Goal: Task Accomplishment & Management: Complete application form

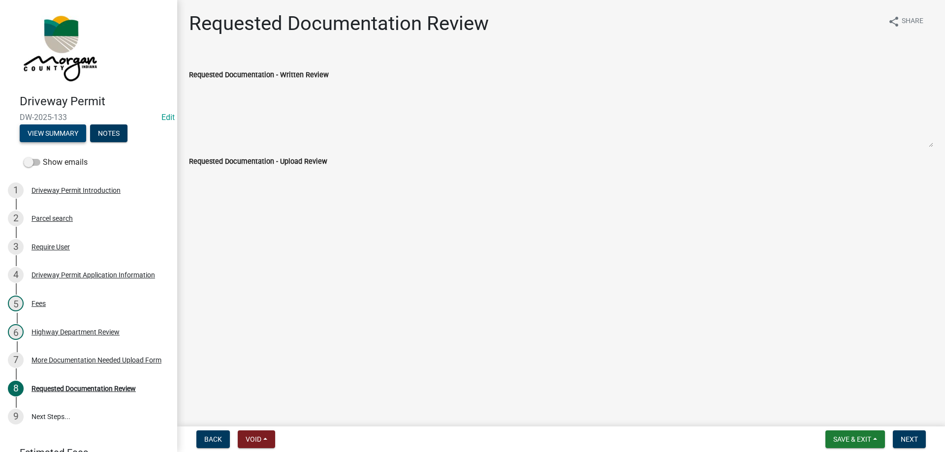
click at [57, 131] on button "View Summary" at bounding box center [53, 134] width 66 height 18
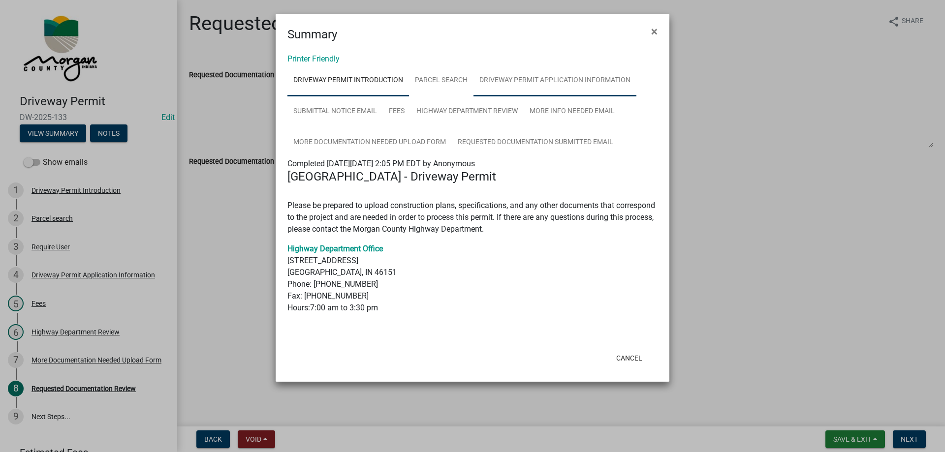
click at [626, 74] on link "Driveway Permit Application Information" at bounding box center [555, 81] width 163 height 32
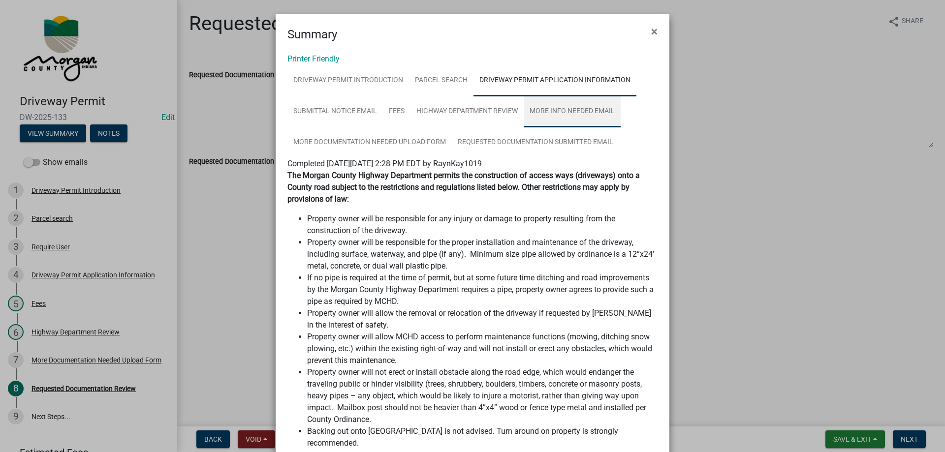
click at [563, 110] on link "More Info Needed Email" at bounding box center [572, 112] width 97 height 32
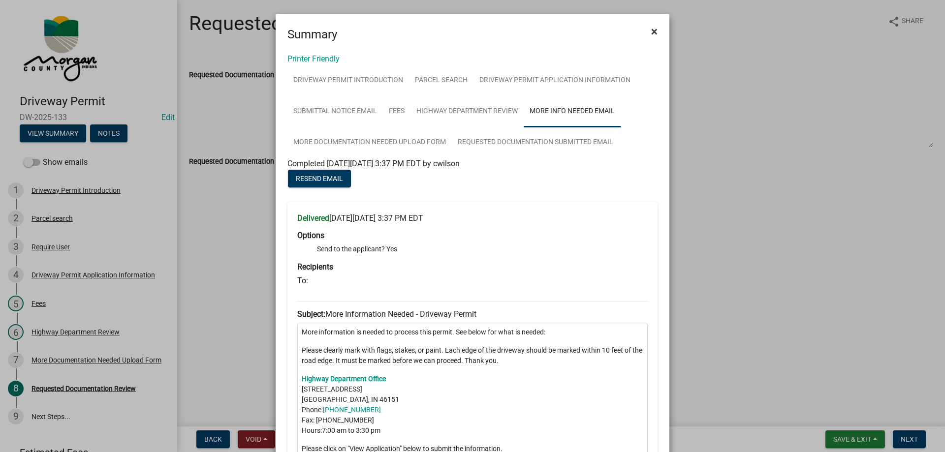
click at [651, 32] on span "×" at bounding box center [654, 32] width 6 height 14
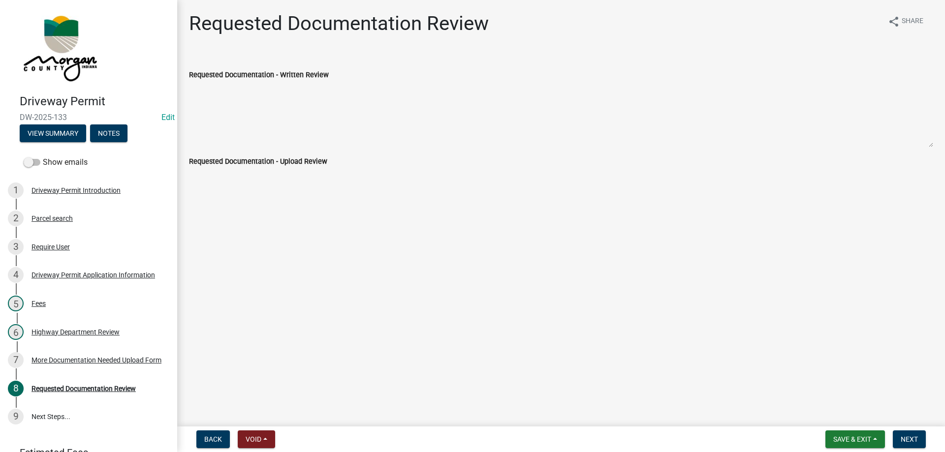
click at [301, 104] on textarea "Requested Documentation - Written Review" at bounding box center [561, 114] width 744 height 67
click at [340, 106] on textarea "Requested Documentation - Written Review" at bounding box center [561, 114] width 744 height 67
click at [382, 121] on textarea "Requested Documentation - Written Review" at bounding box center [561, 114] width 744 height 67
click at [356, 191] on div "Requested Documentation Review share Share Requested Documentation - Written Re…" at bounding box center [561, 102] width 759 height 180
drag, startPoint x: 305, startPoint y: 200, endPoint x: 231, endPoint y: 192, distance: 74.3
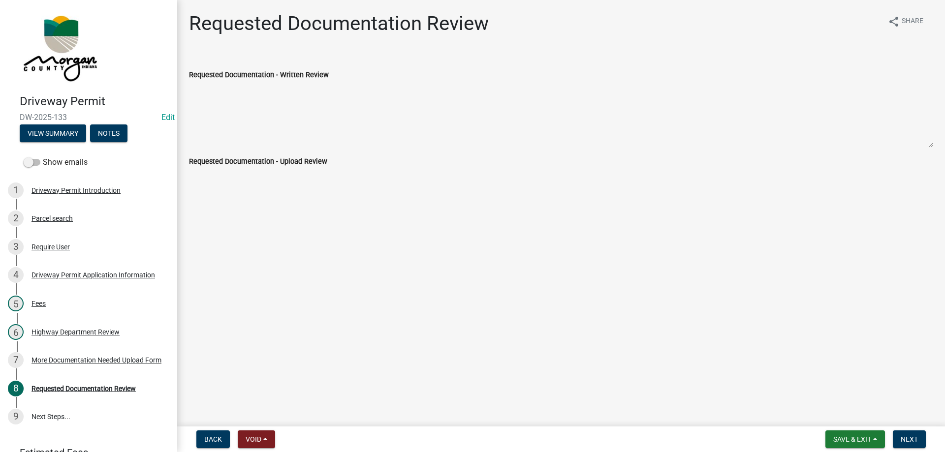
click at [304, 200] on main "Requested Documentation Review share Share Requested Documentation - Written Re…" at bounding box center [561, 211] width 768 height 423
click at [201, 185] on div "Requested Documentation Review share Share Requested Documentation - Written Re…" at bounding box center [561, 102] width 759 height 180
drag, startPoint x: 259, startPoint y: 121, endPoint x: 277, endPoint y: 110, distance: 20.1
click at [267, 114] on textarea "Requested Documentation - Written Review" at bounding box center [561, 114] width 744 height 67
click at [32, 127] on button "View Summary" at bounding box center [53, 134] width 66 height 18
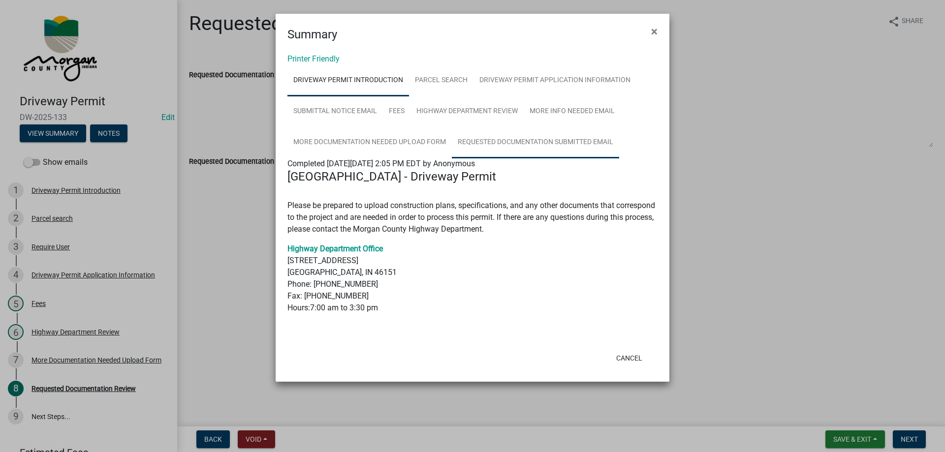
click at [528, 128] on link "Requested Documentation Submitted Email" at bounding box center [535, 143] width 167 height 32
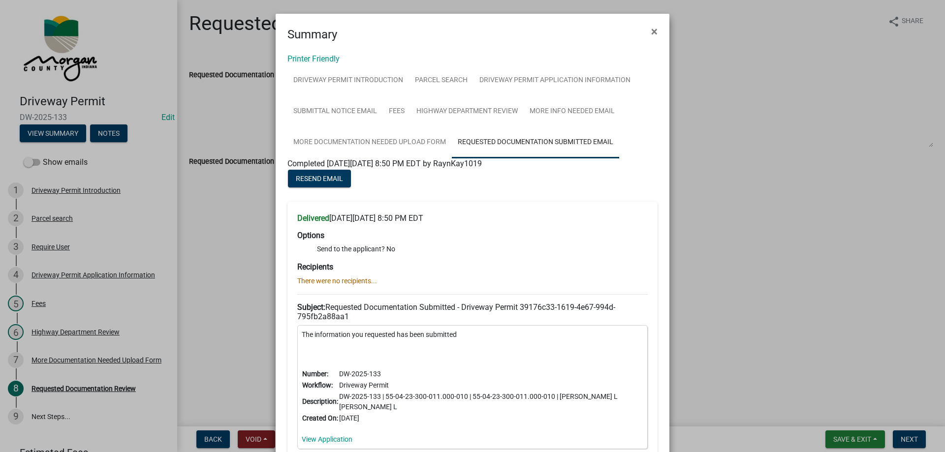
click at [452, 142] on link "Requested Documentation Submitted Email" at bounding box center [535, 143] width 167 height 32
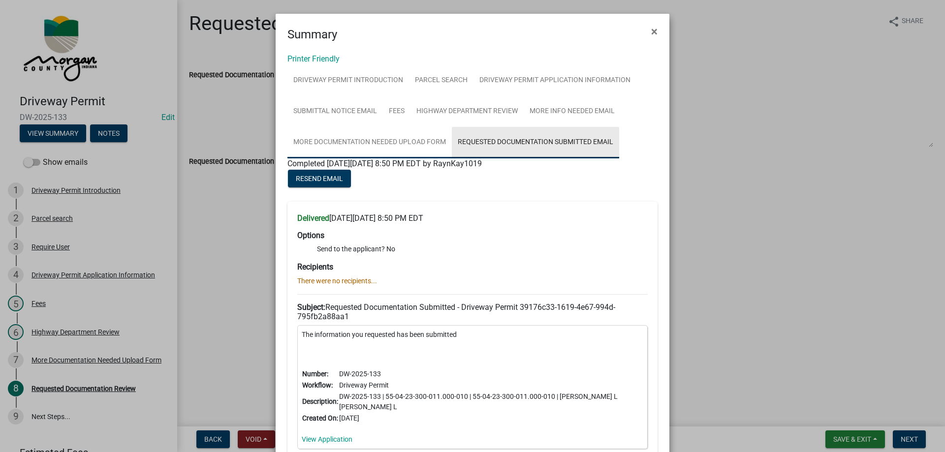
click at [427, 144] on link "More Documentation Needed Upload Form" at bounding box center [369, 143] width 164 height 32
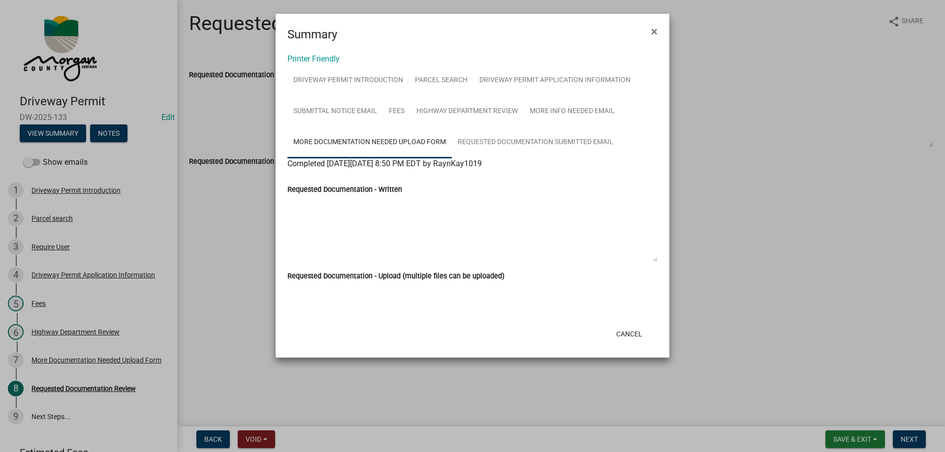
click at [382, 213] on textarea "Requested Documentation - Written" at bounding box center [472, 228] width 370 height 67
click at [449, 303] on div at bounding box center [472, 304] width 370 height 12
click at [663, 25] on button "×" at bounding box center [654, 32] width 22 height 28
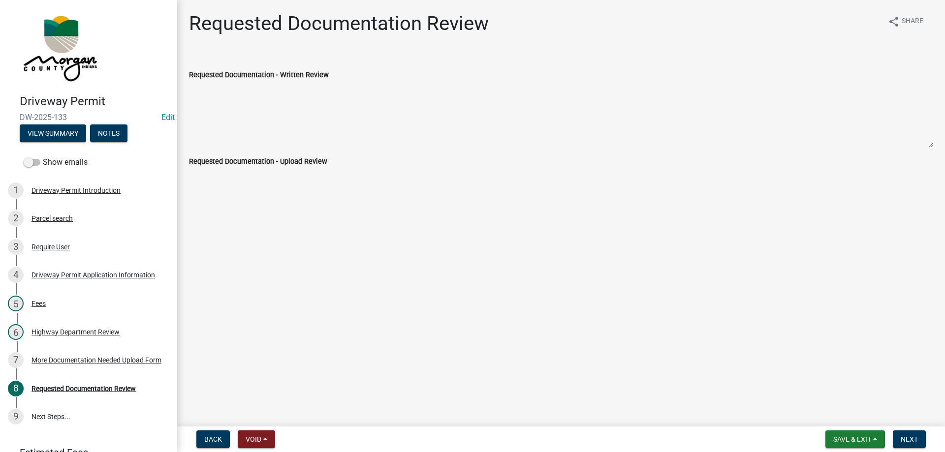
click at [386, 95] on textarea "Requested Documentation - Written Review" at bounding box center [561, 114] width 744 height 67
click at [374, 116] on textarea "Requested Documentation - Written Review" at bounding box center [561, 114] width 744 height 67
click at [313, 114] on textarea "Requested Documentation - Written Review" at bounding box center [561, 114] width 744 height 67
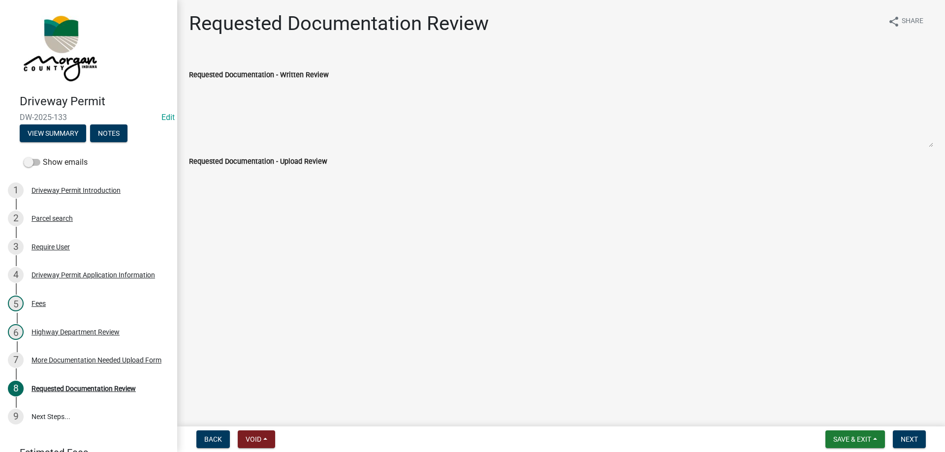
click at [313, 114] on textarea "Requested Documentation - Written Review" at bounding box center [561, 114] width 744 height 67
click at [300, 165] on label "Requested Documentation - Upload Review" at bounding box center [258, 162] width 138 height 7
click at [302, 184] on div "Requested Documentation Review share Share Requested Documentation - Written Re…" at bounding box center [561, 102] width 759 height 180
click at [302, 186] on div "Requested Documentation Review share Share Requested Documentation - Written Re…" at bounding box center [561, 102] width 759 height 180
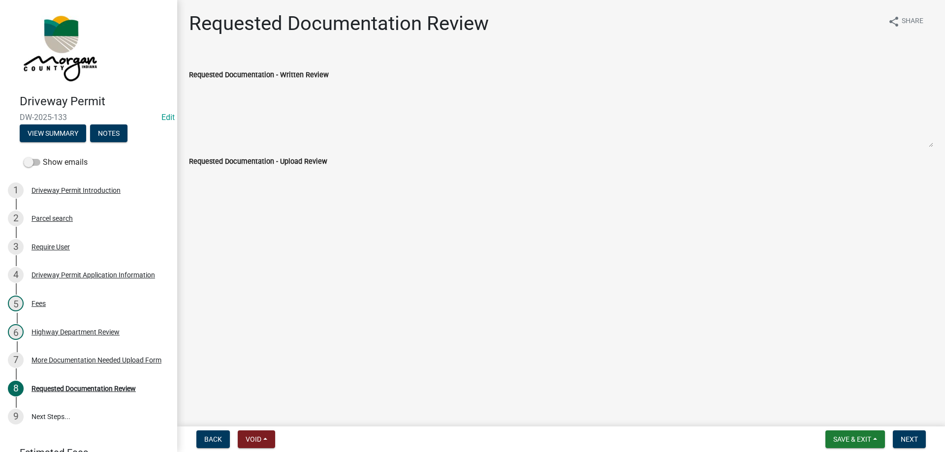
click at [258, 119] on textarea "Requested Documentation - Written Review" at bounding box center [561, 114] width 744 height 67
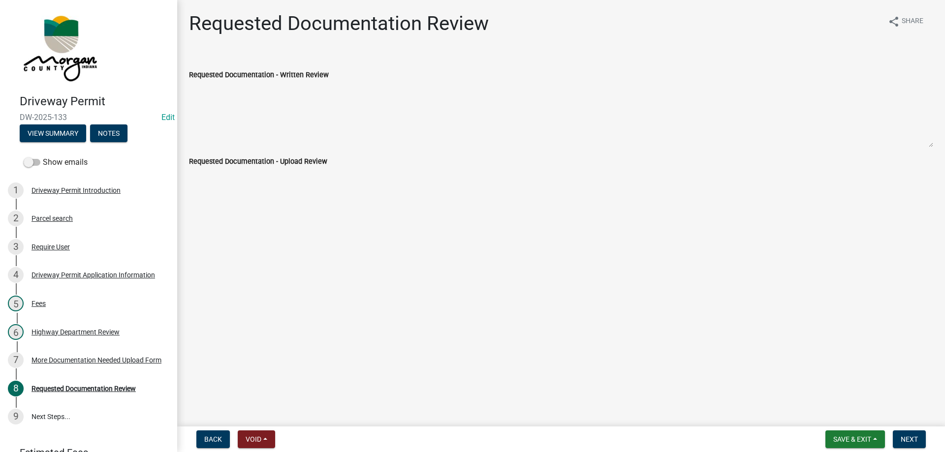
click at [355, 165] on div "Requested Documentation - Upload Review" at bounding box center [561, 162] width 744 height 12
click at [349, 94] on textarea "Requested Documentation - Written Review" at bounding box center [561, 114] width 744 height 67
click at [333, 41] on div "Requested Documentation Review" at bounding box center [339, 28] width 300 height 32
click at [231, 28] on h1 "Requested Documentation Review" at bounding box center [339, 24] width 300 height 24
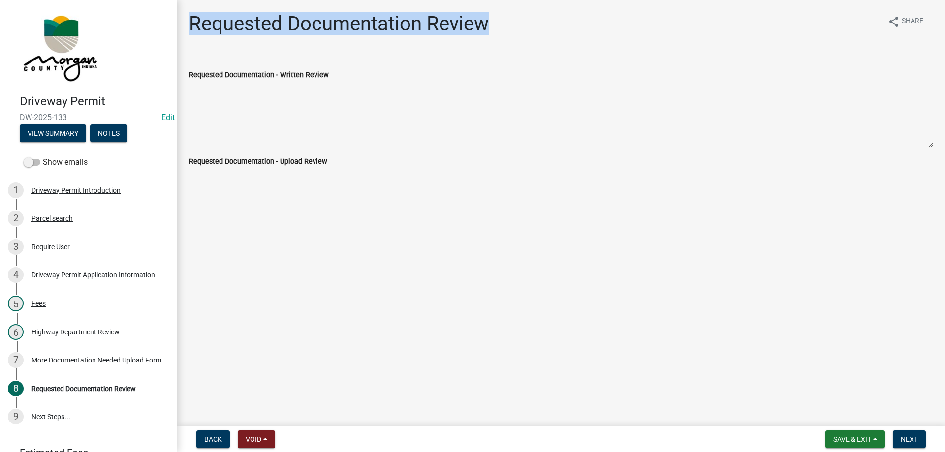
drag, startPoint x: 231, startPoint y: 28, endPoint x: 455, endPoint y: 31, distance: 224.0
click at [455, 31] on h1 "Requested Documentation Review" at bounding box center [339, 24] width 300 height 24
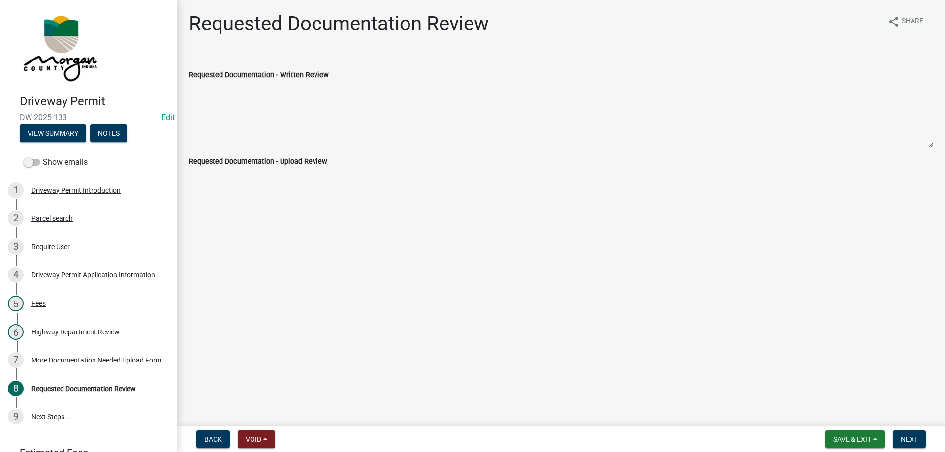
click at [235, 26] on h1 "Requested Documentation Review" at bounding box center [339, 24] width 300 height 24
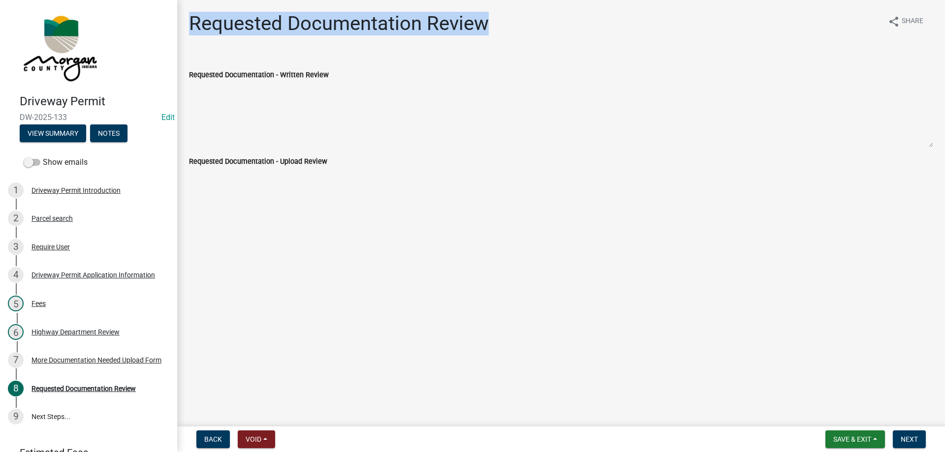
drag, startPoint x: 235, startPoint y: 26, endPoint x: 477, endPoint y: 17, distance: 242.4
click at [477, 17] on h1 "Requested Documentation Review" at bounding box center [339, 24] width 300 height 24
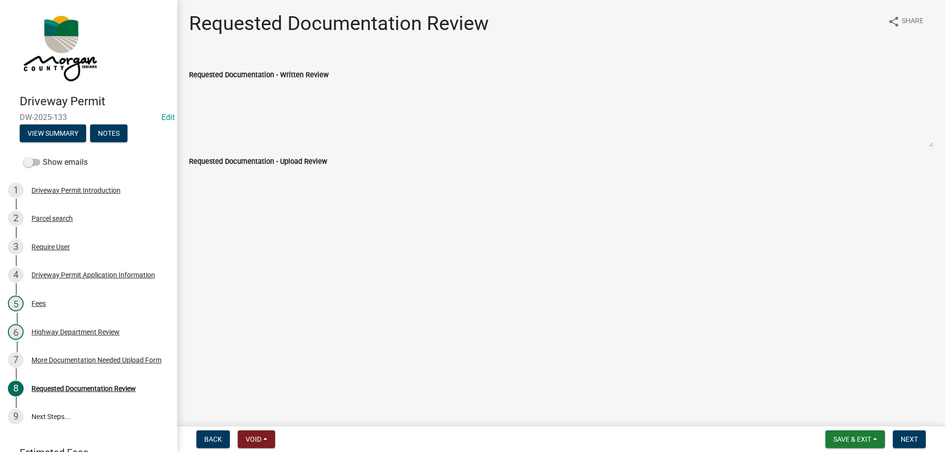
click at [320, 121] on textarea "Requested Documentation - Written Review" at bounding box center [561, 114] width 744 height 67
click at [332, 215] on main "Requested Documentation Review share Share Requested Documentation - Written Re…" at bounding box center [561, 211] width 768 height 423
click at [230, 112] on textarea "Requested Documentation - Written Review" at bounding box center [561, 114] width 744 height 67
click at [243, 202] on main "Requested Documentation Review share Share Requested Documentation - Written Re…" at bounding box center [561, 211] width 768 height 423
click at [318, 111] on textarea "Requested Documentation - Written Review" at bounding box center [561, 114] width 744 height 67
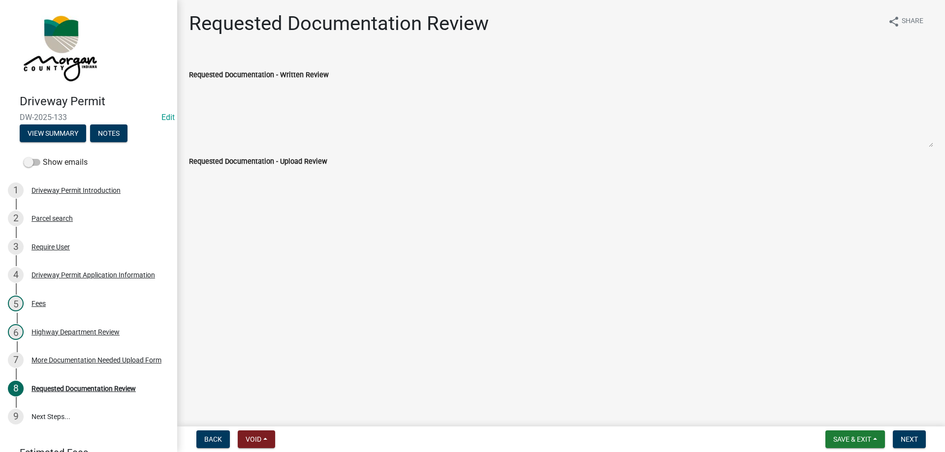
click at [272, 176] on wm-data-entity-input "Requested Documentation - Upload Review" at bounding box center [561, 170] width 744 height 28
click at [274, 119] on textarea "Requested Documentation - Written Review" at bounding box center [561, 114] width 744 height 67
click at [51, 139] on button "View Summary" at bounding box center [53, 134] width 66 height 18
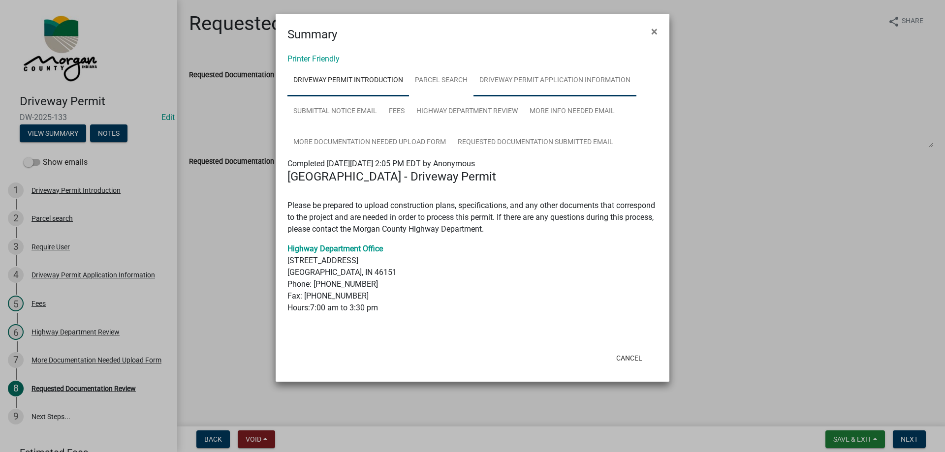
click at [570, 83] on link "Driveway Permit Application Information" at bounding box center [555, 81] width 163 height 32
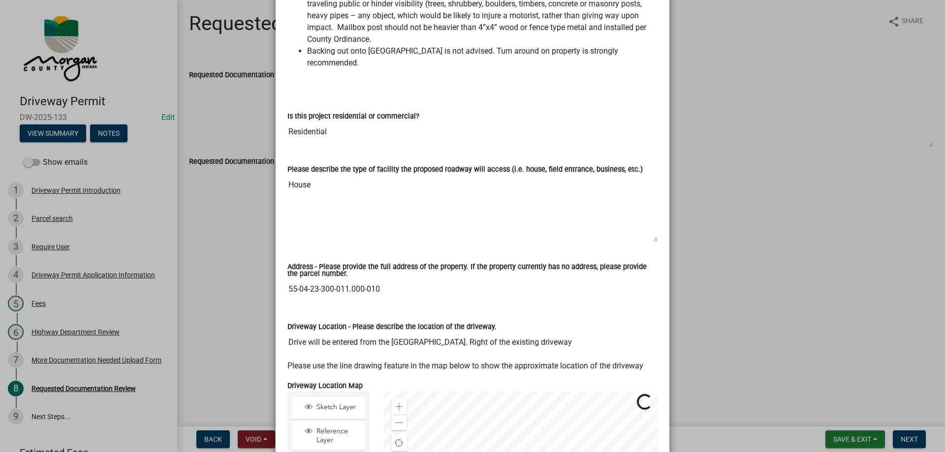
scroll to position [492, 0]
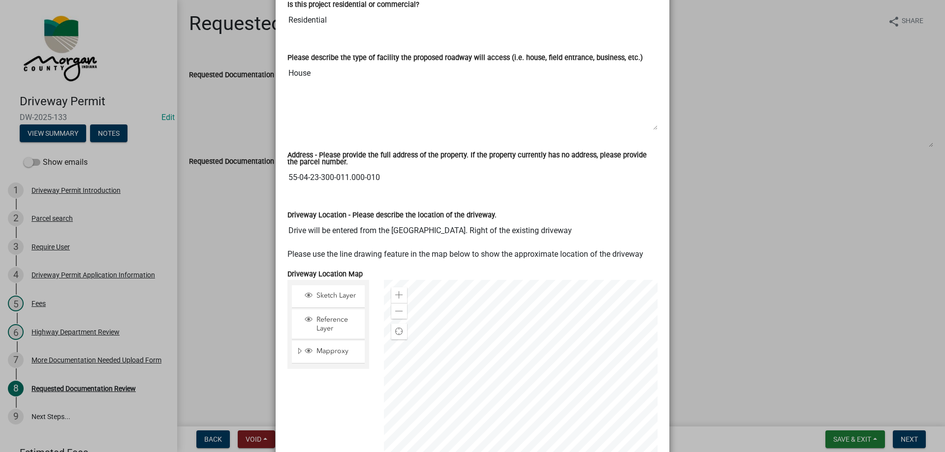
click at [289, 168] on input "55-04-23-300-011.000-010" at bounding box center [472, 178] width 370 height 20
drag, startPoint x: 289, startPoint y: 166, endPoint x: 371, endPoint y: 162, distance: 82.3
click at [371, 168] on input "55-04-23-300-011.000-010" at bounding box center [472, 178] width 370 height 20
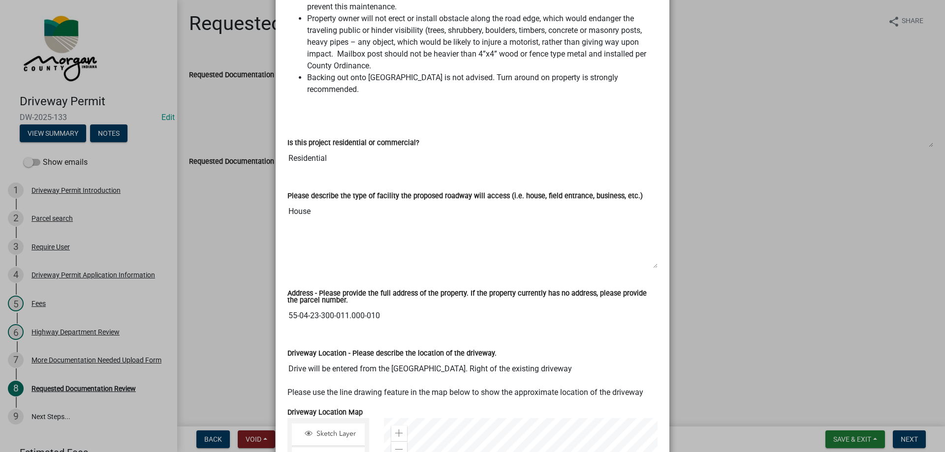
scroll to position [0, 0]
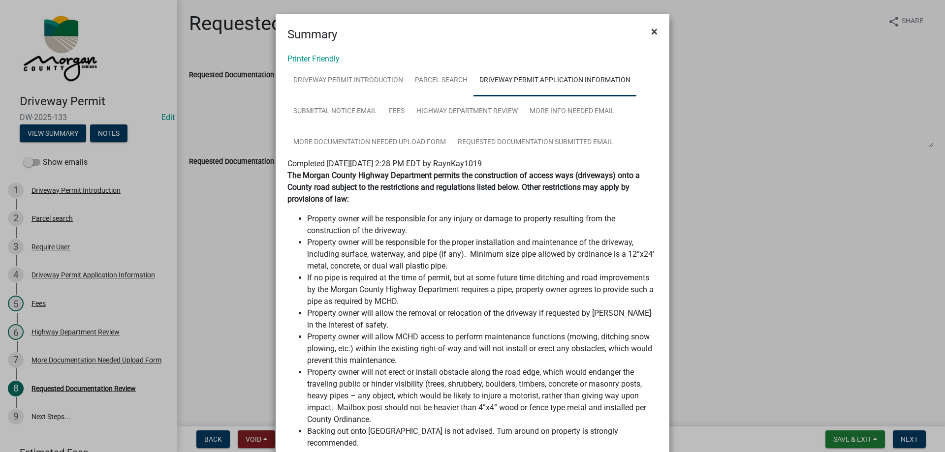
click at [654, 34] on span "×" at bounding box center [654, 32] width 6 height 14
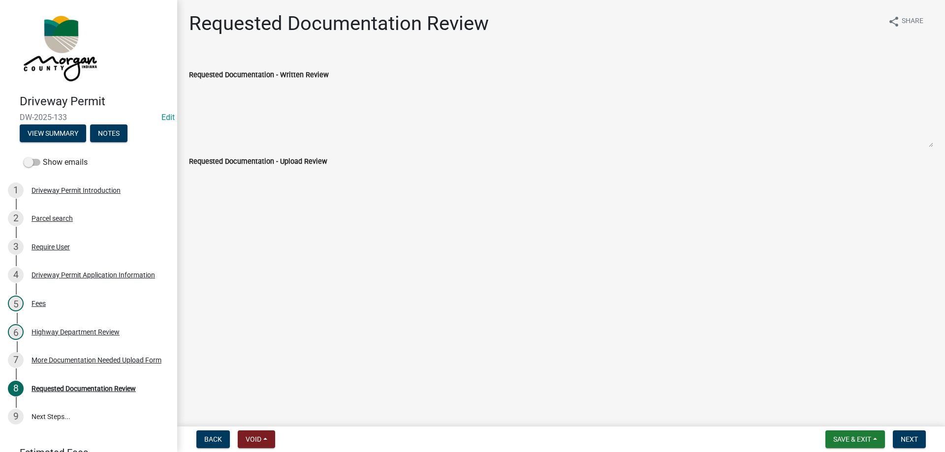
click at [346, 117] on textarea "Requested Documentation - Written Review" at bounding box center [561, 114] width 744 height 67
click at [478, 124] on textarea "Requested Documentation - Written Review" at bounding box center [561, 114] width 744 height 67
click at [383, 87] on textarea "Requested Documentation - Written Review" at bounding box center [561, 114] width 744 height 67
click at [201, 75] on label "Requested Documentation - Written Review" at bounding box center [259, 75] width 140 height 7
click at [201, 81] on textarea "Requested Documentation - Written Review" at bounding box center [561, 114] width 744 height 67
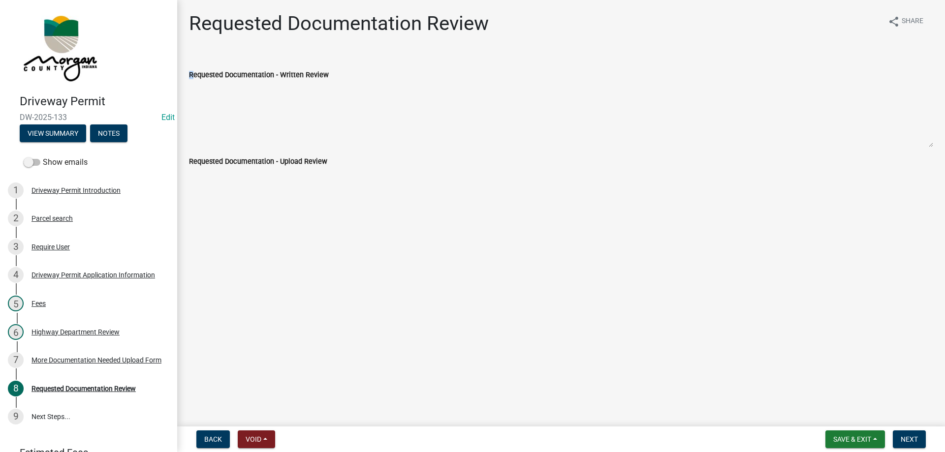
drag, startPoint x: 201, startPoint y: 75, endPoint x: 337, endPoint y: 66, distance: 136.2
click at [337, 66] on div "Requested Documentation - Written Review" at bounding box center [561, 101] width 744 height 93
click at [339, 78] on div "Requested Documentation - Written Review" at bounding box center [561, 75] width 744 height 12
click at [224, 434] on button "Back" at bounding box center [212, 440] width 33 height 18
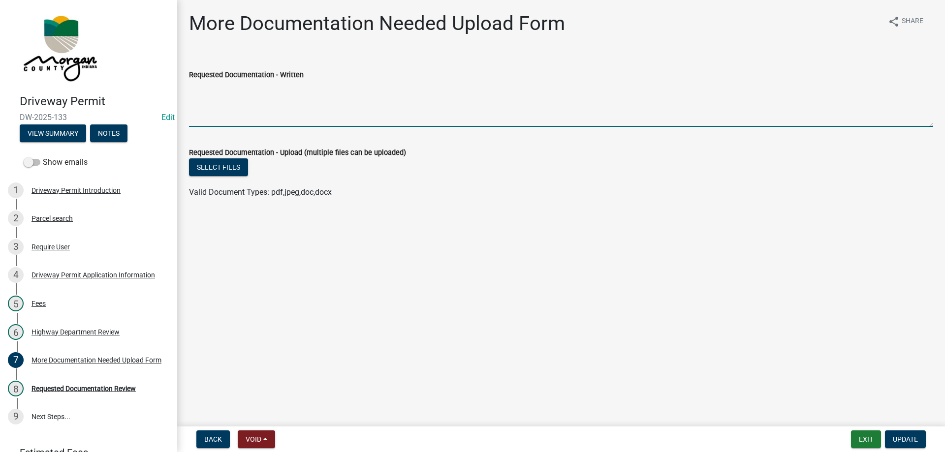
click at [272, 103] on textarea "Requested Documentation - Written" at bounding box center [561, 104] width 744 height 46
click at [357, 107] on textarea "Requested Documentation - Written" at bounding box center [561, 104] width 744 height 46
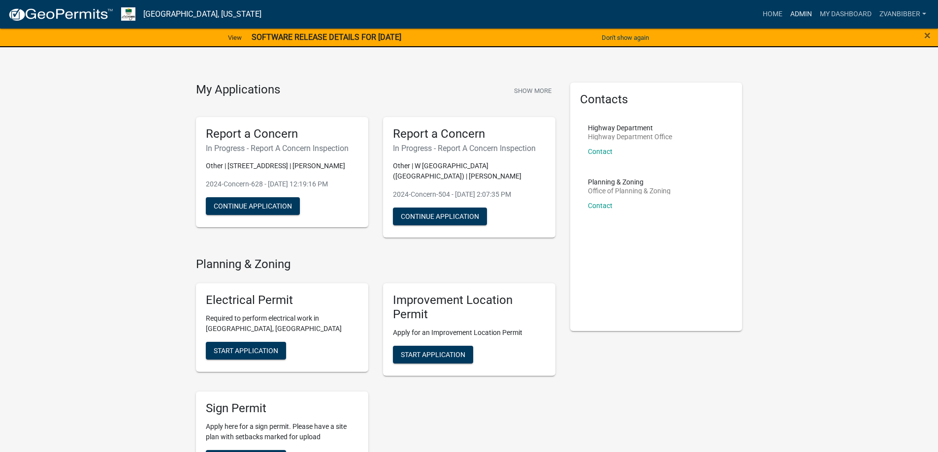
click at [786, 17] on link "Admin" at bounding box center [801, 14] width 30 height 19
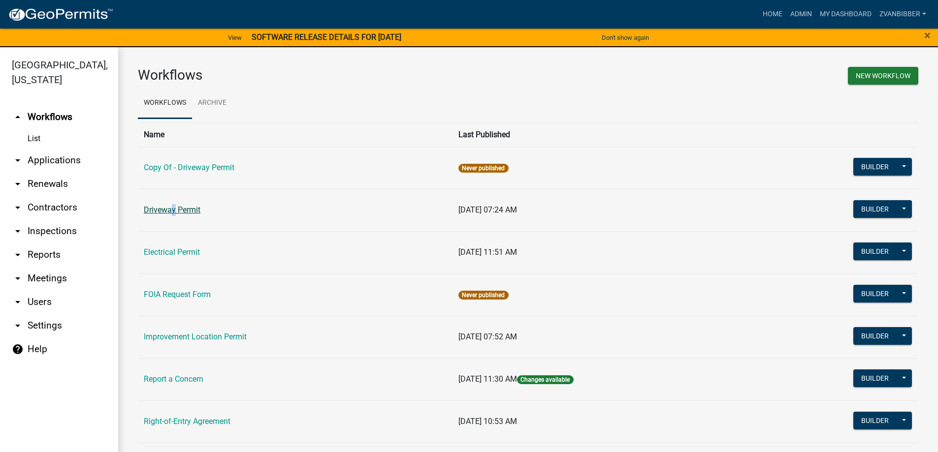
click at [169, 206] on td "Driveway Permit" at bounding box center [295, 210] width 315 height 42
click at [169, 206] on link "Driveway Permit" at bounding box center [172, 209] width 57 height 9
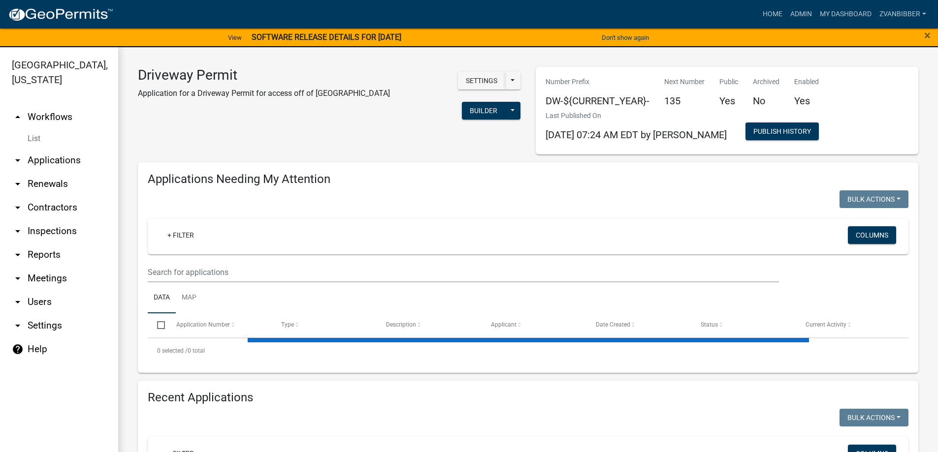
select select "3: 100"
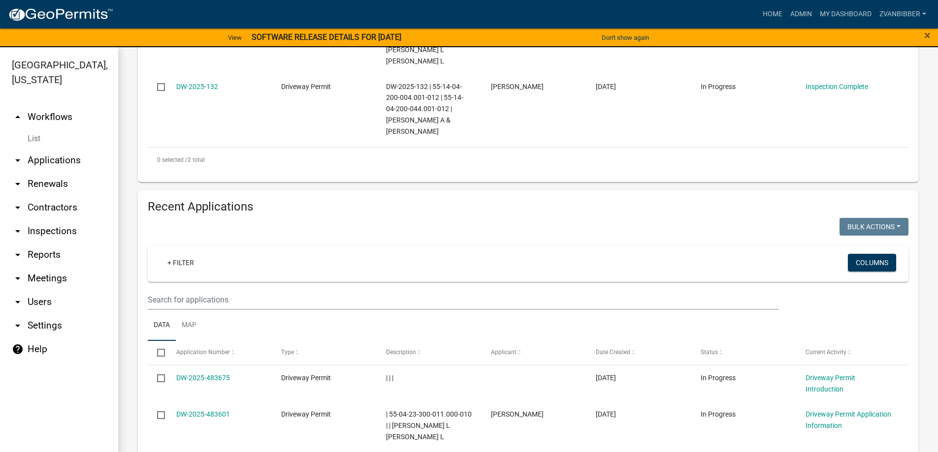
scroll to position [295, 0]
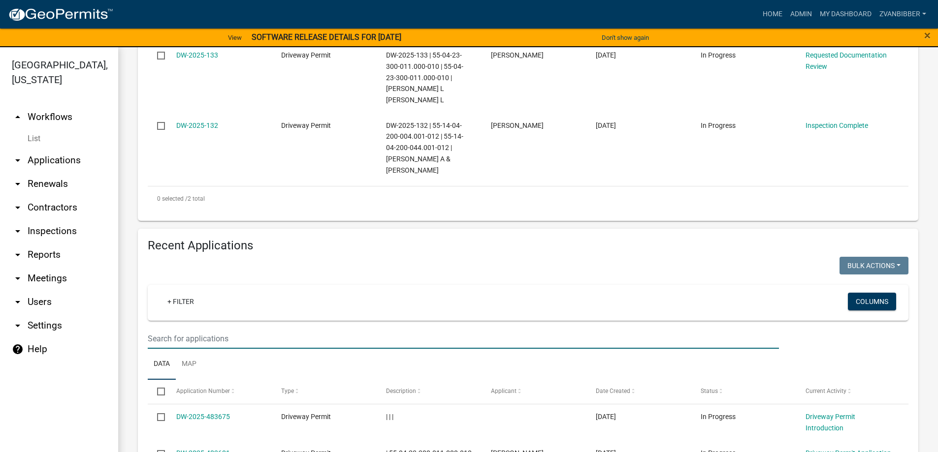
click at [243, 329] on input "text" at bounding box center [463, 339] width 631 height 20
paste input "55-04-23-300-011.000-010"
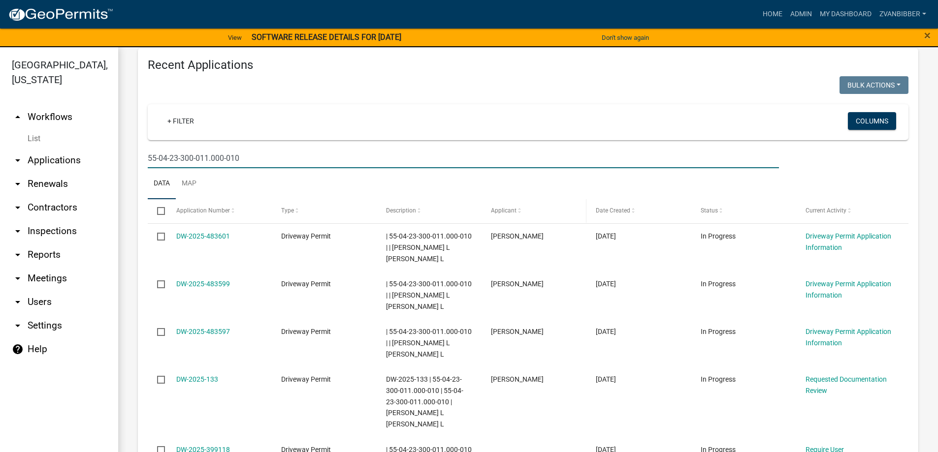
scroll to position [12, 0]
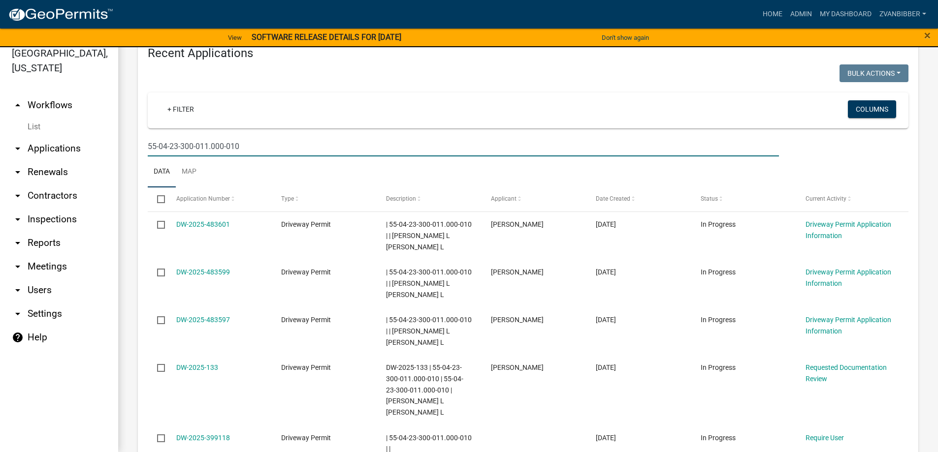
type input "55-04-23-300-011.000-010"
drag, startPoint x: 255, startPoint y: 127, endPoint x: 147, endPoint y: 119, distance: 109.1
click at [147, 136] on div "55-04-23-300-011.000-010" at bounding box center [463, 146] width 646 height 20
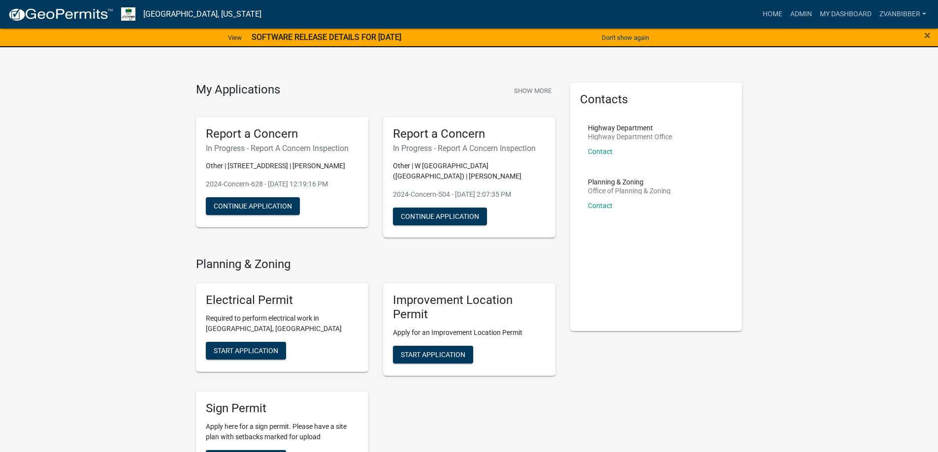
click at [204, 84] on h4 "My Applications" at bounding box center [238, 90] width 84 height 15
drag, startPoint x: 204, startPoint y: 84, endPoint x: 248, endPoint y: 87, distance: 44.4
click at [248, 87] on h4 "My Applications" at bounding box center [238, 90] width 84 height 15
click at [202, 88] on h4 "My Applications" at bounding box center [238, 90] width 84 height 15
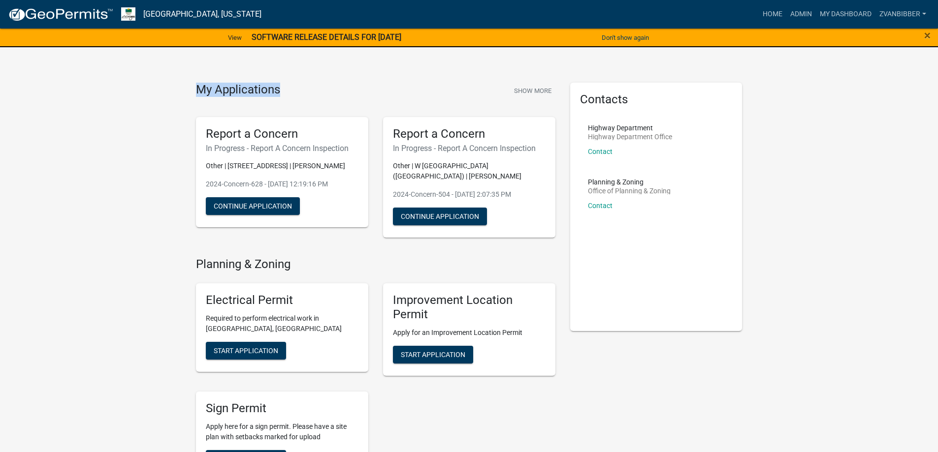
drag, startPoint x: 202, startPoint y: 88, endPoint x: 241, endPoint y: 89, distance: 38.9
click at [241, 89] on h4 "My Applications" at bounding box center [238, 90] width 84 height 15
click at [79, 163] on div "My Applications Show More Report a Concern In Progress - Report A Concern Inspe…" at bounding box center [469, 432] width 938 height 841
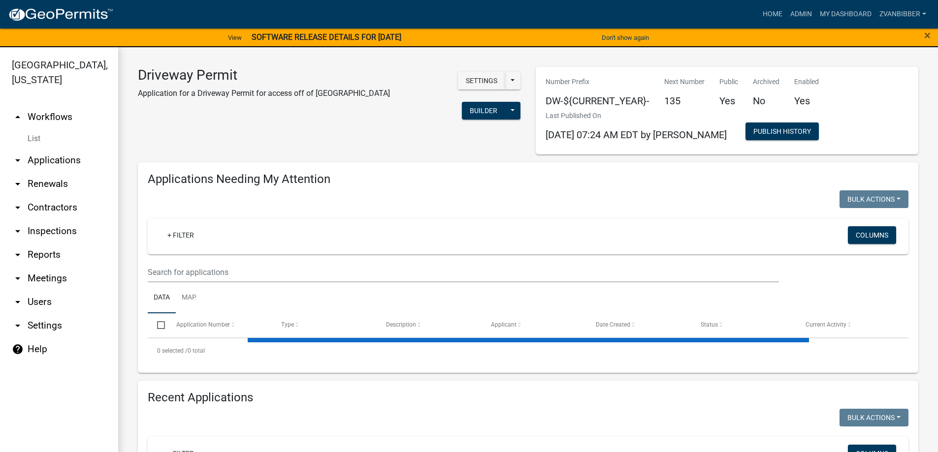
select select "3: 100"
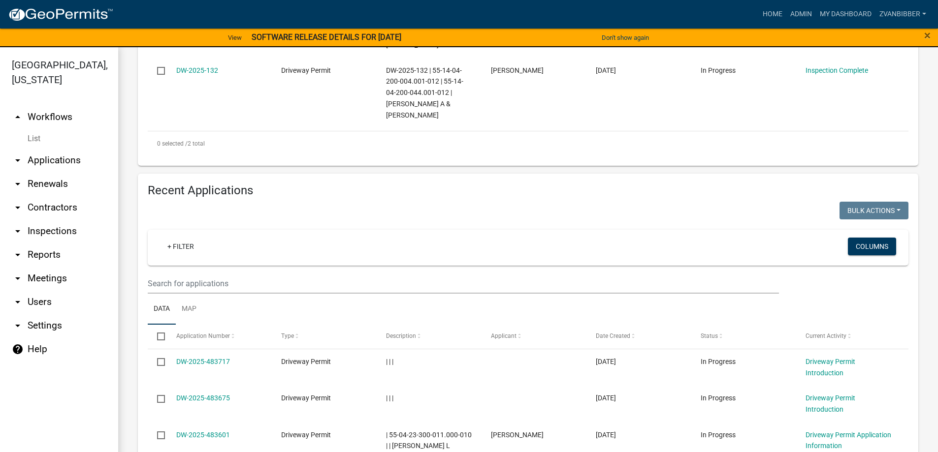
scroll to position [394, 0]
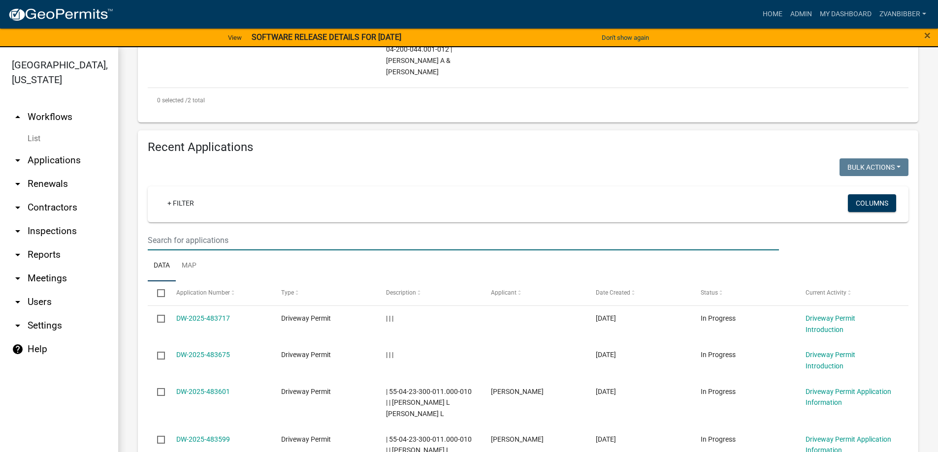
click at [213, 230] on input "text" at bounding box center [463, 240] width 631 height 20
paste input "55-04-23-300-011.000-010"
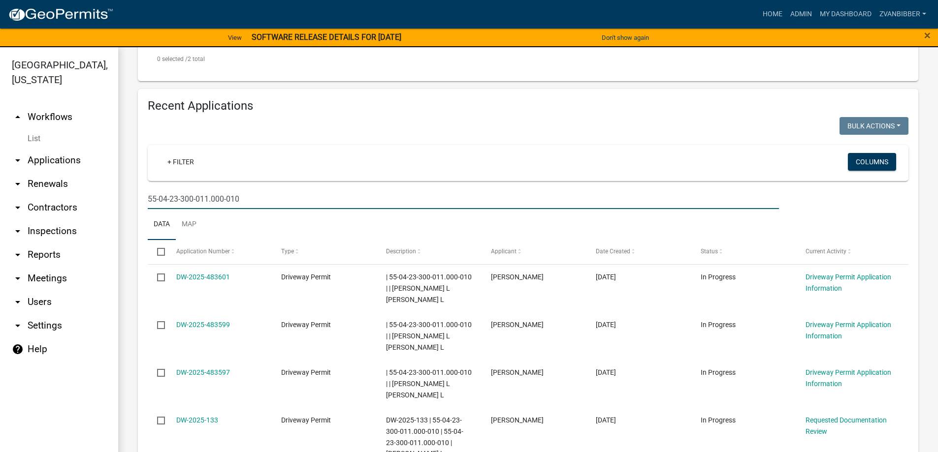
scroll to position [476, 0]
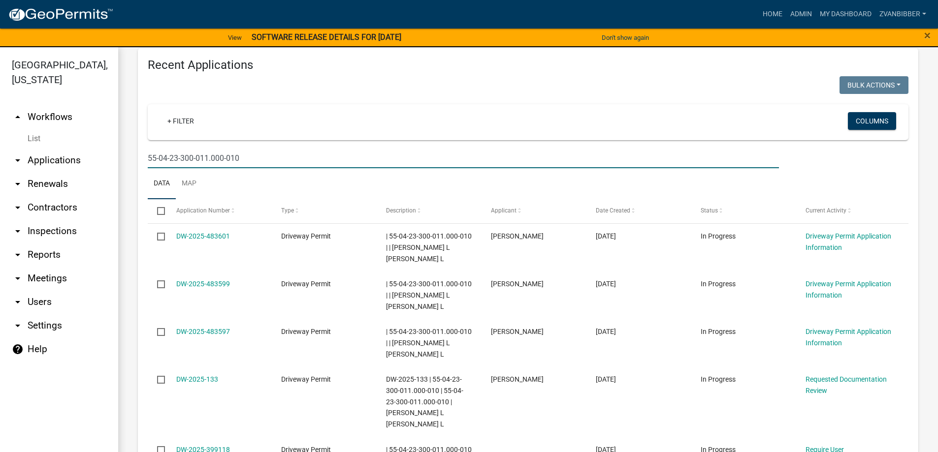
type input "55-04-23-300-011.000-010"
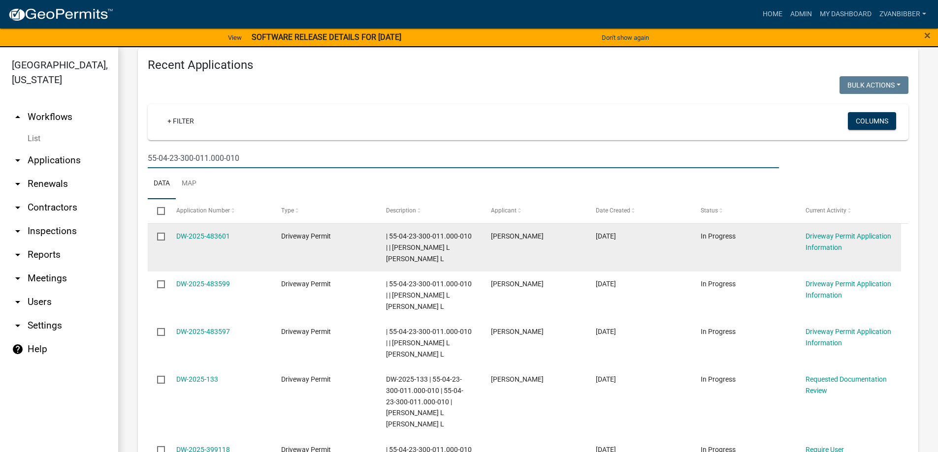
scroll to position [12, 0]
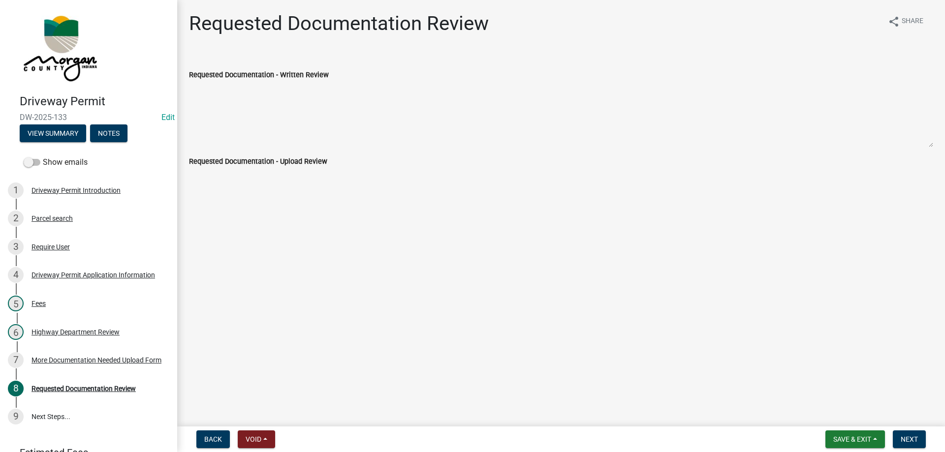
click at [436, 36] on div "Requested Documentation Review" at bounding box center [339, 28] width 300 height 32
click at [57, 136] on button "View Summary" at bounding box center [53, 134] width 66 height 18
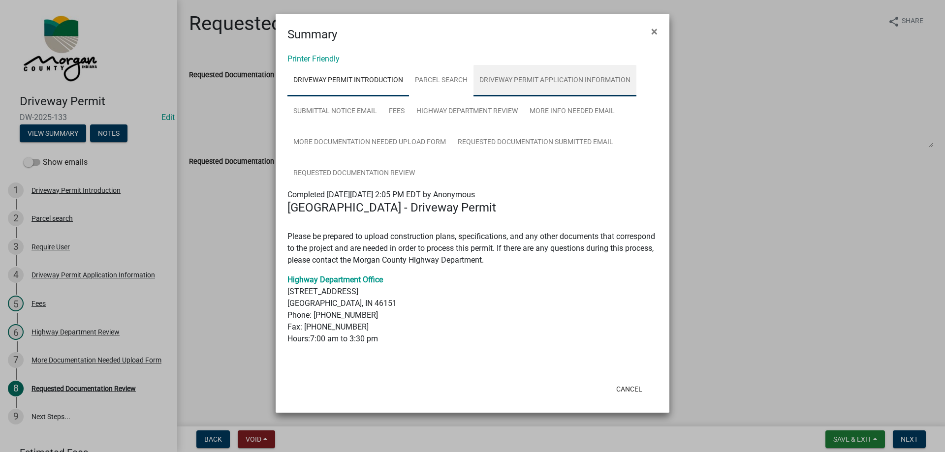
click at [538, 89] on link "Driveway Permit Application Information" at bounding box center [555, 81] width 163 height 32
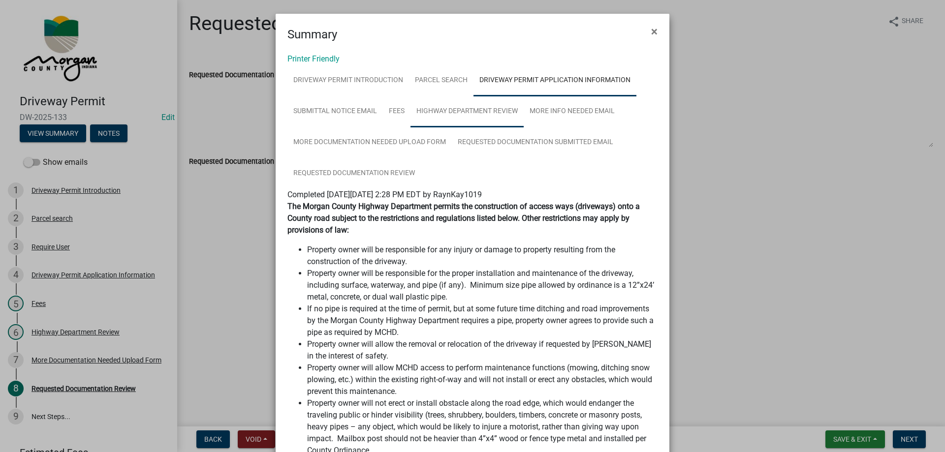
click at [434, 116] on link "Highway Department Review" at bounding box center [467, 112] width 113 height 32
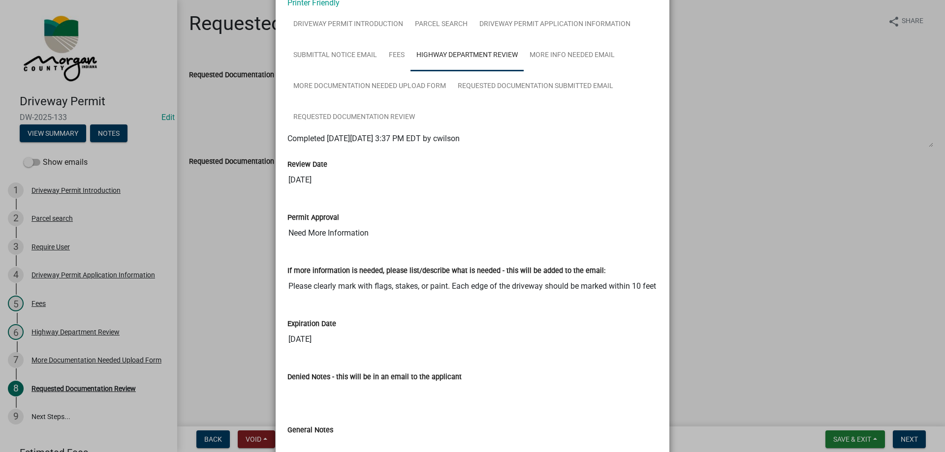
scroll to position [141, 0]
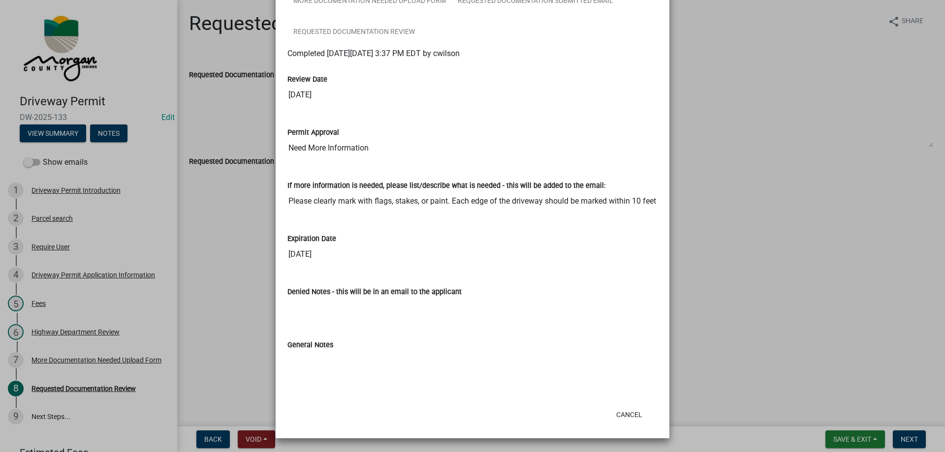
click at [287, 257] on input "09/23/2026" at bounding box center [472, 255] width 370 height 20
drag, startPoint x: 285, startPoint y: 257, endPoint x: 328, endPoint y: 257, distance: 43.3
click at [328, 257] on input "09/23/2026" at bounding box center [472, 255] width 370 height 20
click at [332, 257] on input "09/23/2026" at bounding box center [472, 255] width 370 height 20
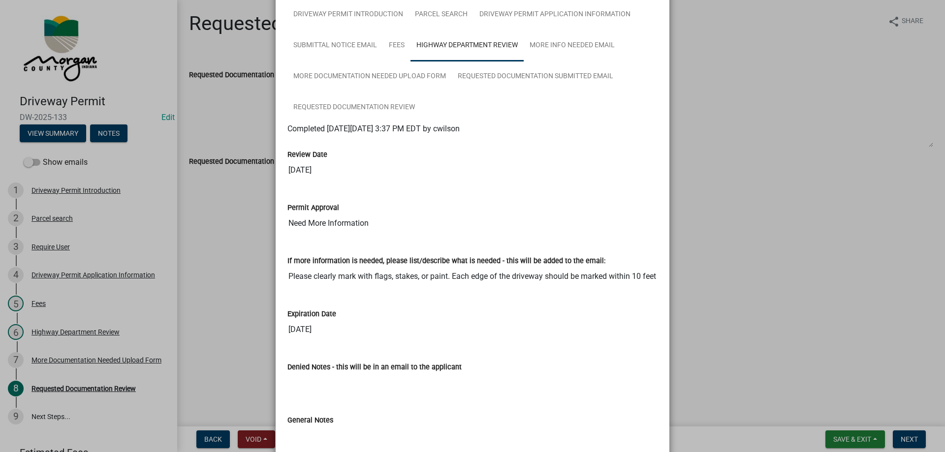
scroll to position [0, 0]
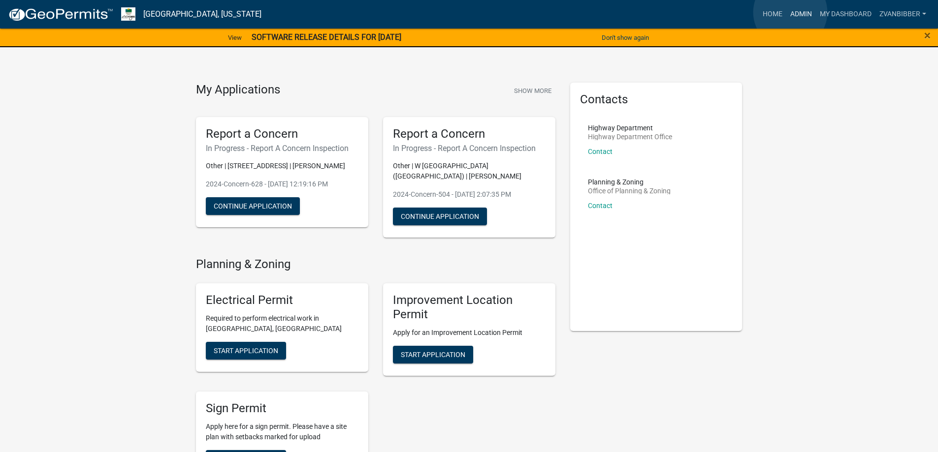
click at [790, 12] on link "Admin" at bounding box center [801, 14] width 30 height 19
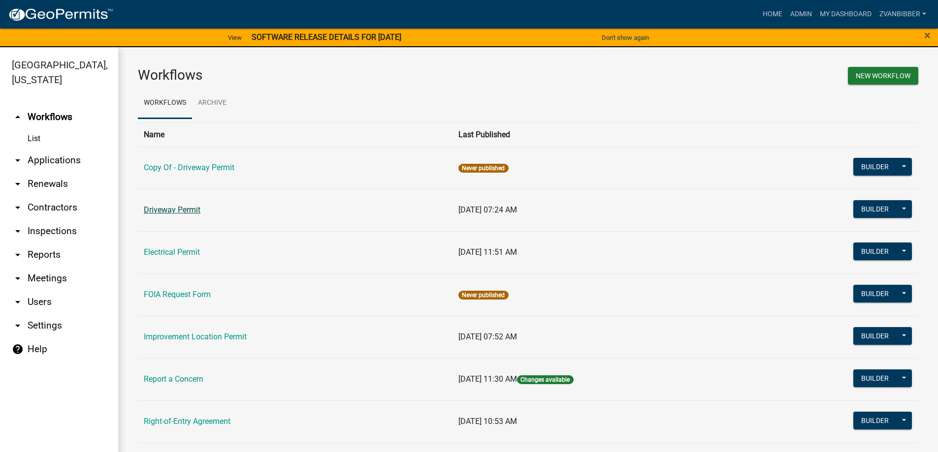
click at [190, 209] on link "Driveway Permit" at bounding box center [172, 209] width 57 height 9
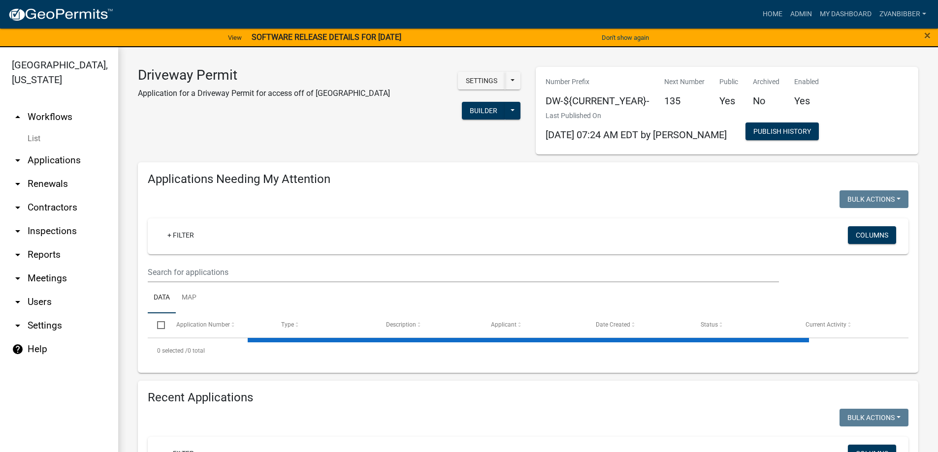
select select "3: 100"
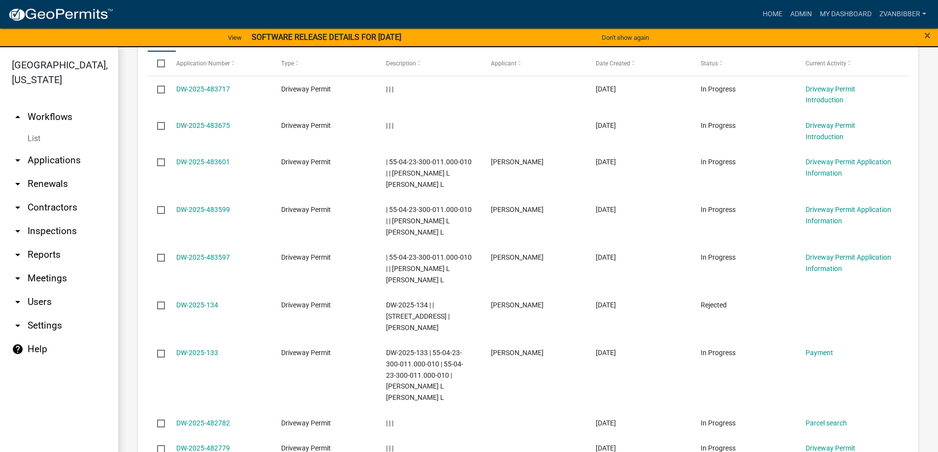
scroll to position [356, 0]
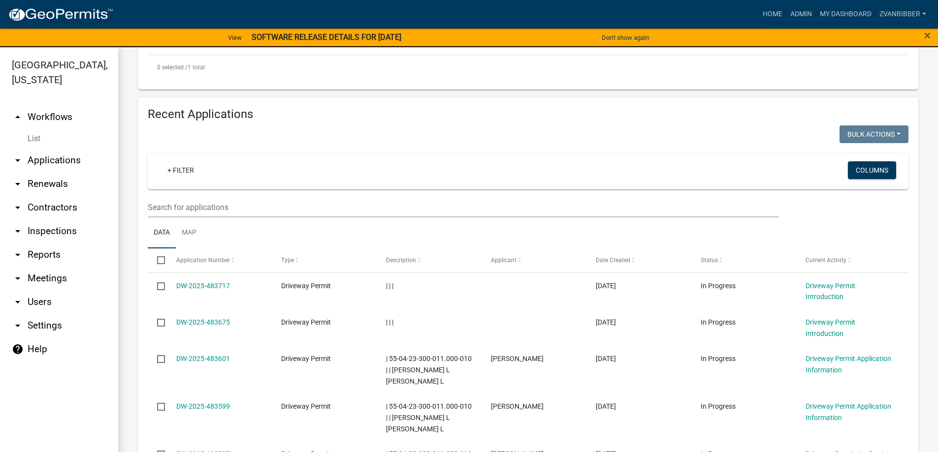
click at [286, 186] on wm-filter-builder "+ Filter Columns" at bounding box center [528, 186] width 761 height 64
click at [281, 197] on input "text" at bounding box center [463, 207] width 631 height 20
paste input "https://permitting.schneidergis.com/jurisdiction/ef1d8b7c-c968-4e4d-9163-cfb3ad…"
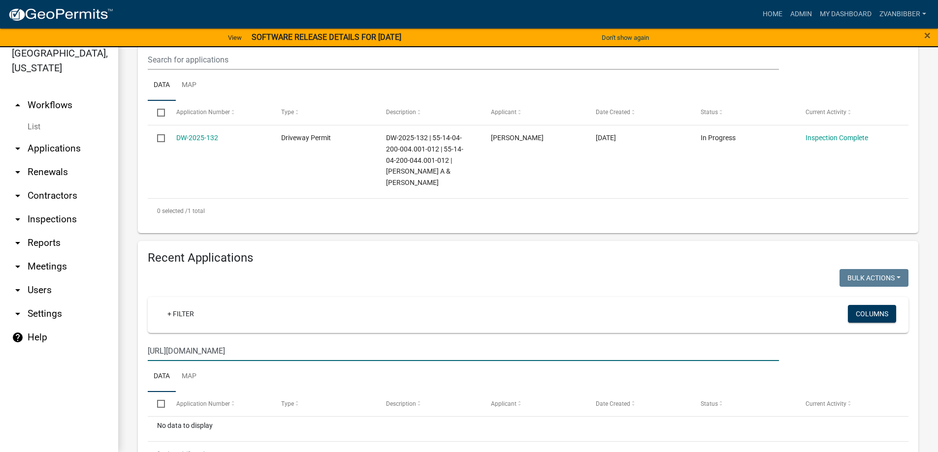
scroll to position [184, 0]
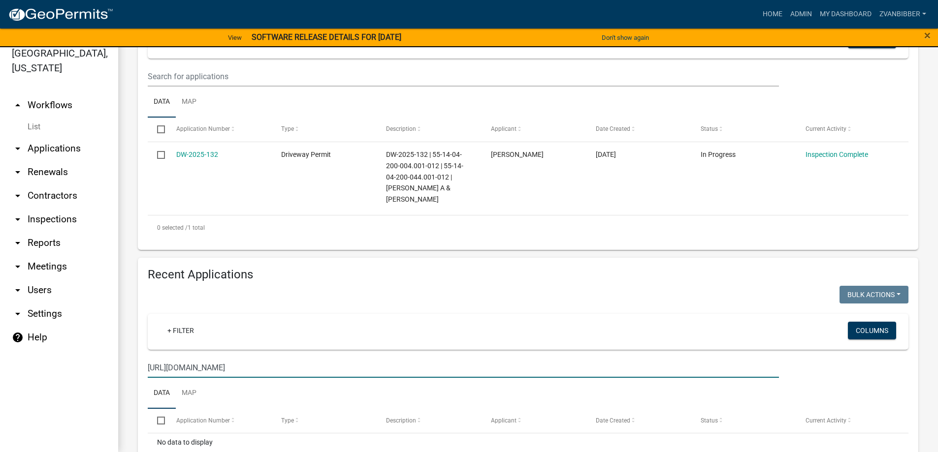
drag, startPoint x: 467, startPoint y: 360, endPoint x: 147, endPoint y: 360, distance: 319.5
click at [148, 361] on input "https://permitting.schneidergis.com/jurisdiction/ef1d8b7c-c968-4e4d-9163-cfb3ad…" at bounding box center [463, 368] width 631 height 20
paste input "55-04-23-300-011.000-010"
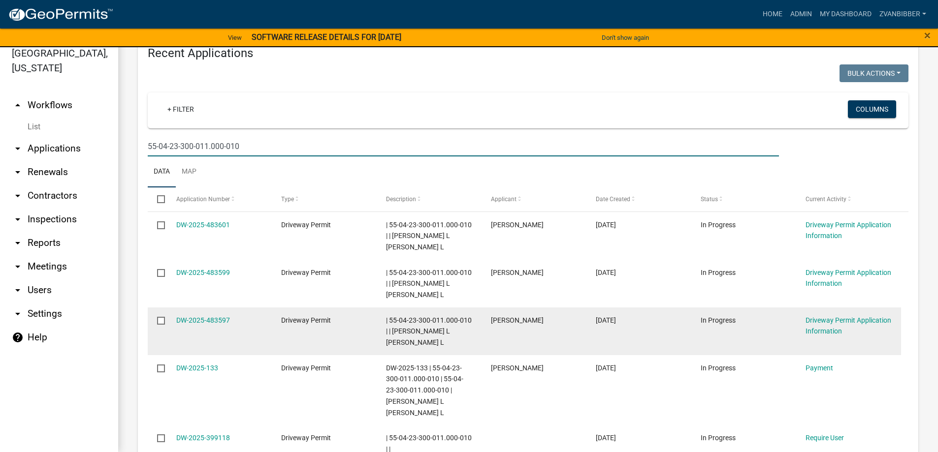
scroll to position [417, 0]
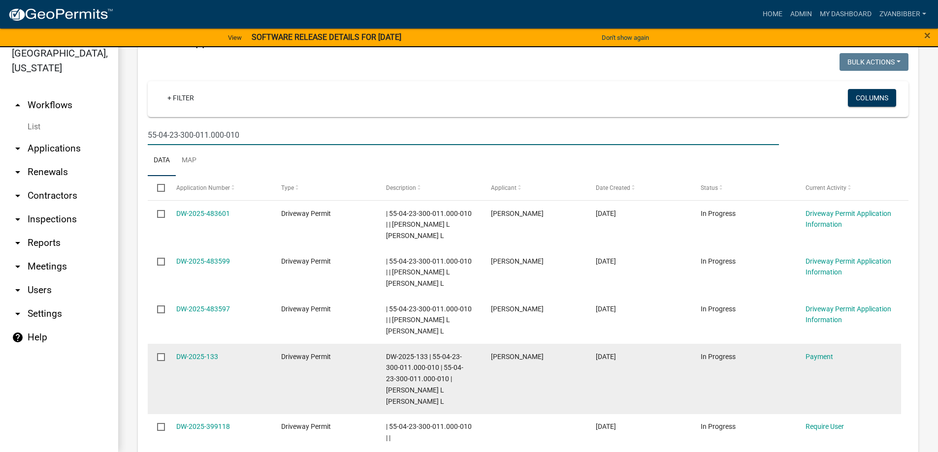
type input "55-04-23-300-011.000-010"
click at [387, 353] on span "DW-2025-133 | 55-04-23-300-011.000-010 | 55-04-23-300-011.000-010 | [PERSON_NAM…" at bounding box center [424, 379] width 77 height 53
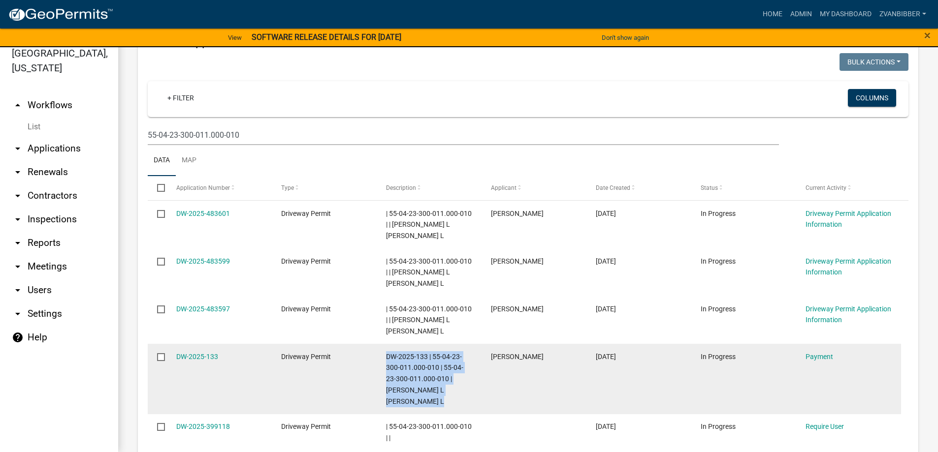
drag, startPoint x: 387, startPoint y: 308, endPoint x: 465, endPoint y: 348, distance: 87.6
click at [465, 351] on div "DW-2025-133 | 55-04-23-300-011.000-010 | 55-04-23-300-011.000-010 | [PERSON_NAM…" at bounding box center [429, 379] width 86 height 56
click at [400, 353] on span "DW-2025-133 | 55-04-23-300-011.000-010 | 55-04-23-300-011.000-010 | [PERSON_NAM…" at bounding box center [424, 379] width 77 height 53
click at [388, 353] on span "DW-2025-133 | 55-04-23-300-011.000-010 | 55-04-23-300-011.000-010 | [PERSON_NAM…" at bounding box center [424, 379] width 77 height 53
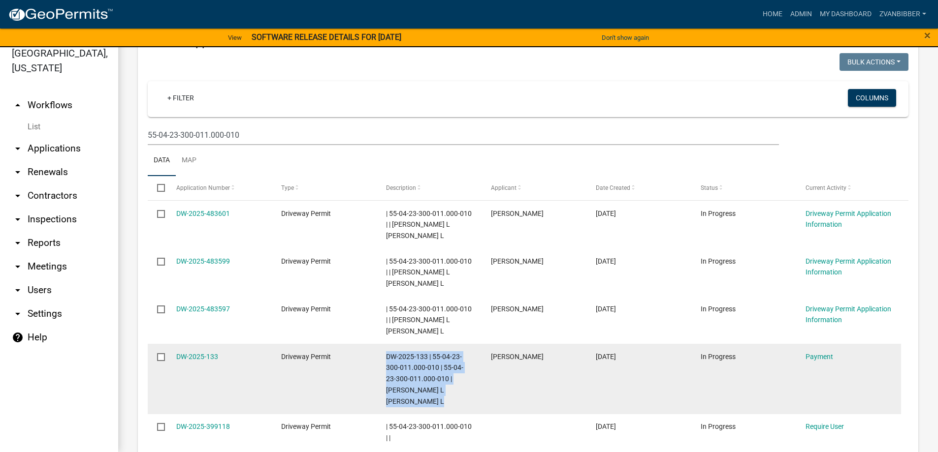
drag, startPoint x: 388, startPoint y: 311, endPoint x: 464, endPoint y: 343, distance: 82.5
click at [464, 351] on div "DW-2025-133 | 55-04-23-300-011.000-010 | 55-04-23-300-011.000-010 | [PERSON_NAM…" at bounding box center [429, 379] width 86 height 56
click at [389, 353] on span "DW-2025-133 | 55-04-23-300-011.000-010 | 55-04-23-300-011.000-010 | [PERSON_NAM…" at bounding box center [424, 379] width 77 height 53
drag, startPoint x: 389, startPoint y: 308, endPoint x: 460, endPoint y: 347, distance: 80.2
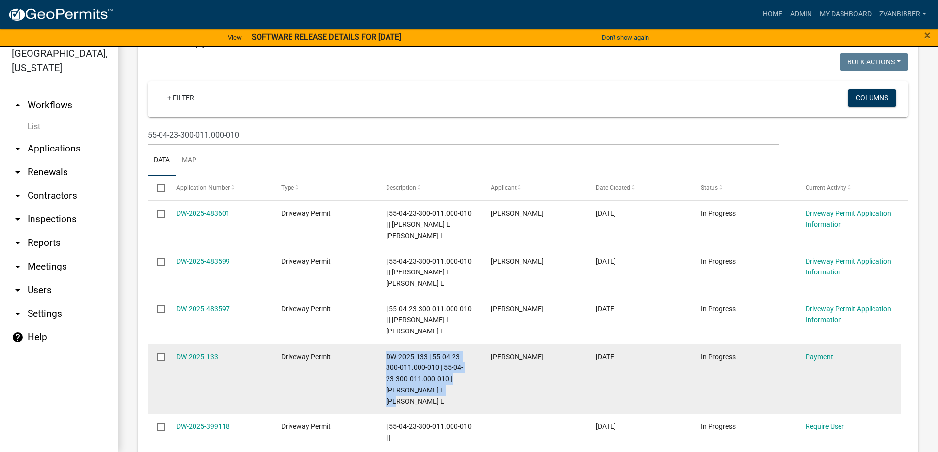
click at [460, 353] on span "DW-2025-133 | 55-04-23-300-011.000-010 | 55-04-23-300-011.000-010 | WUERTLEY L …" at bounding box center [424, 379] width 77 height 53
click at [393, 353] on span "DW-2025-133 | 55-04-23-300-011.000-010 | 55-04-23-300-011.000-010 | WUERTLEY L …" at bounding box center [424, 379] width 77 height 53
drag, startPoint x: 393, startPoint y: 309, endPoint x: 458, endPoint y: 349, distance: 76.5
click at [458, 353] on span "DW-2025-133 | 55-04-23-300-011.000-010 | 55-04-23-300-011.000-010 | WUERTLEY L …" at bounding box center [424, 379] width 77 height 53
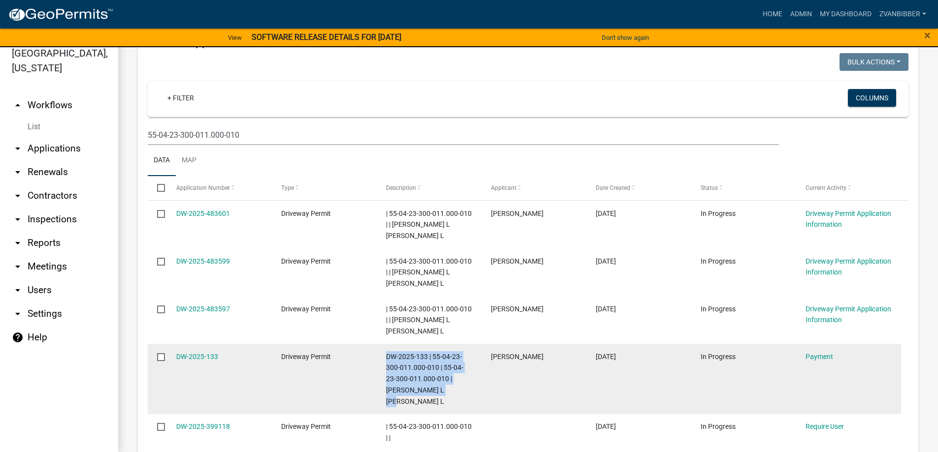
click at [458, 353] on span "DW-2025-133 | 55-04-23-300-011.000-010 | 55-04-23-300-011.000-010 | WUERTLEY L …" at bounding box center [424, 379] width 77 height 53
click at [390, 353] on span "DW-2025-133 | 55-04-23-300-011.000-010 | 55-04-23-300-011.000-010 | WUERTLEY L …" at bounding box center [424, 379] width 77 height 53
drag, startPoint x: 390, startPoint y: 312, endPoint x: 467, endPoint y: 345, distance: 83.8
click at [467, 351] on div "DW-2025-133 | 55-04-23-300-011.000-010 | 55-04-23-300-011.000-010 | WUERTLEY L …" at bounding box center [429, 379] width 86 height 56
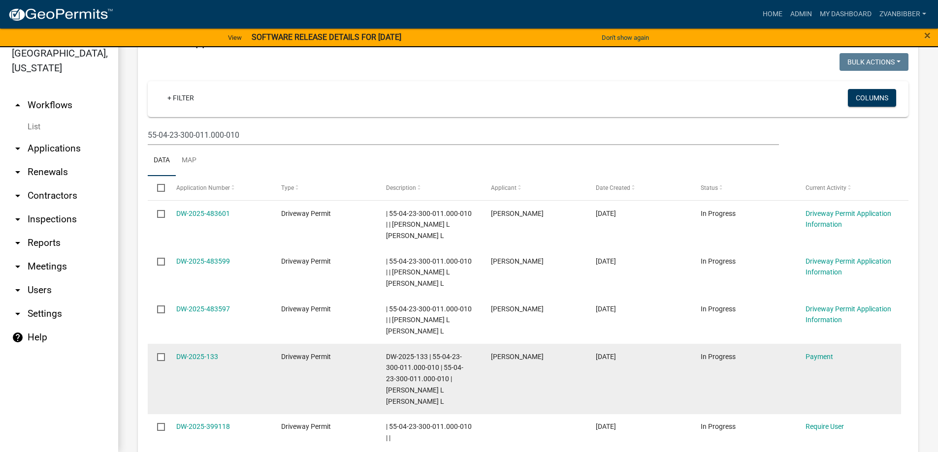
click at [389, 353] on span "DW-2025-133 | 55-04-23-300-011.000-010 | 55-04-23-300-011.000-010 | WUERTLEY L …" at bounding box center [424, 379] width 77 height 53
drag, startPoint x: 389, startPoint y: 309, endPoint x: 464, endPoint y: 345, distance: 83.0
click at [464, 351] on div "DW-2025-133 | 55-04-23-300-011.000-010 | 55-04-23-300-011.000-010 | WUERTLEY L …" at bounding box center [429, 379] width 86 height 56
click at [389, 353] on span "DW-2025-133 | 55-04-23-300-011.000-010 | 55-04-23-300-011.000-010 | WUERTLEY L …" at bounding box center [424, 379] width 77 height 53
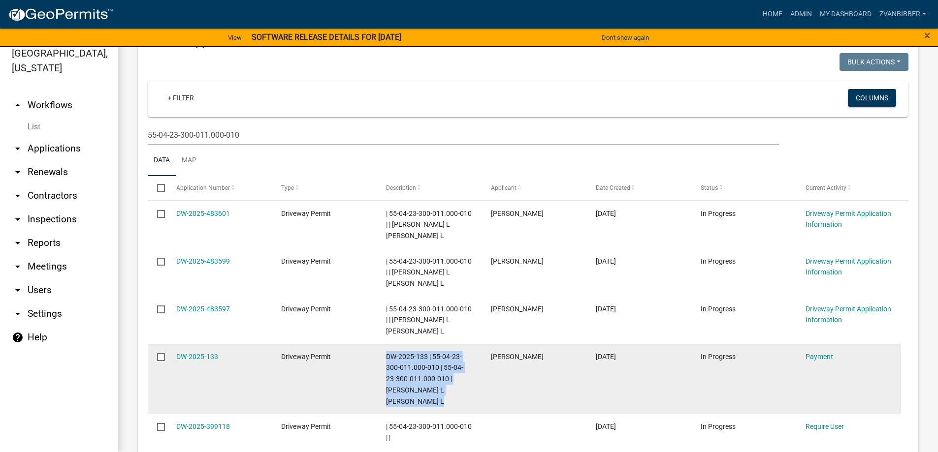
drag, startPoint x: 389, startPoint y: 309, endPoint x: 475, endPoint y: 344, distance: 92.7
click at [475, 344] on datatable-body-cell "DW-2025-133 | 55-04-23-300-011.000-010 | 55-04-23-300-011.000-010 | WUERTLEY L …" at bounding box center [429, 379] width 105 height 70
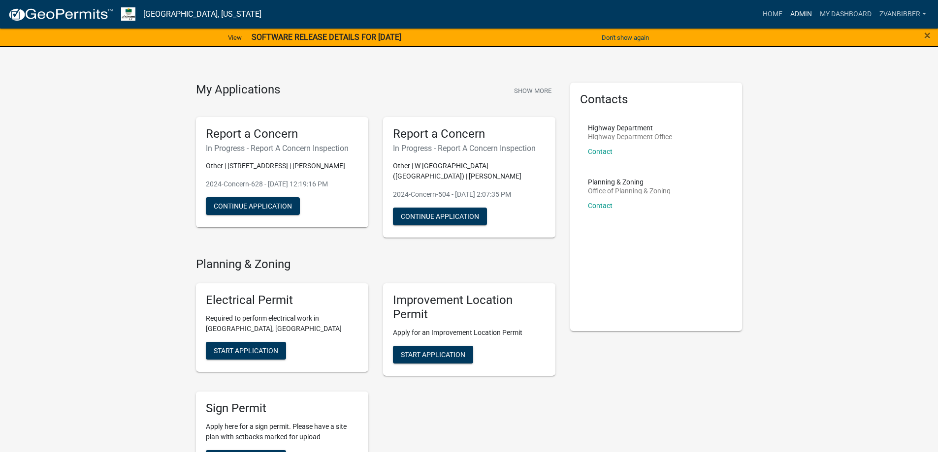
click at [799, 15] on link "Admin" at bounding box center [801, 14] width 30 height 19
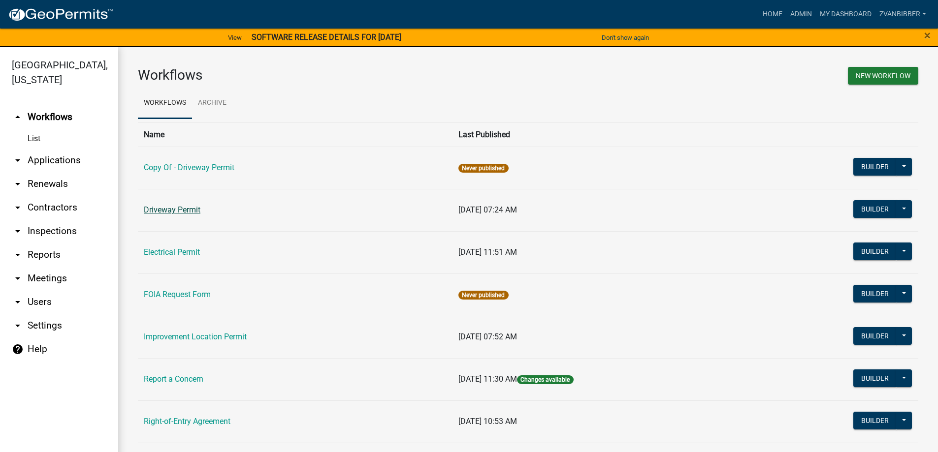
click at [183, 207] on link "Driveway Permit" at bounding box center [172, 209] width 57 height 9
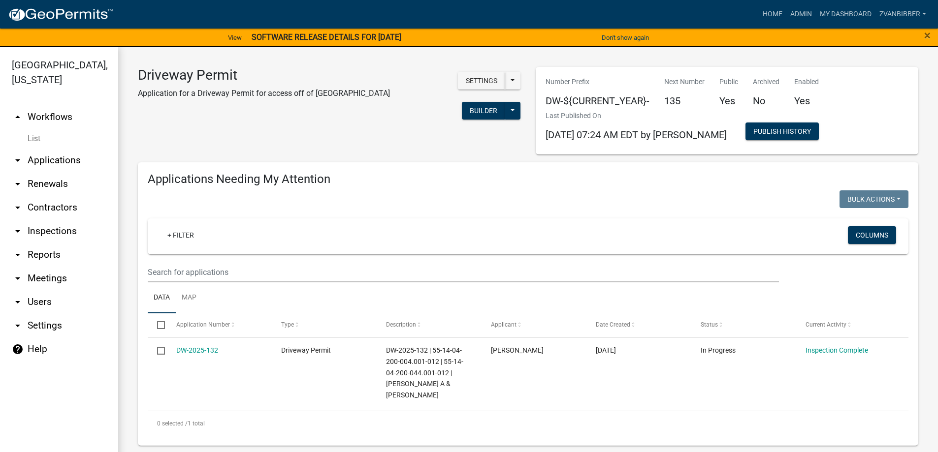
select select "3: 100"
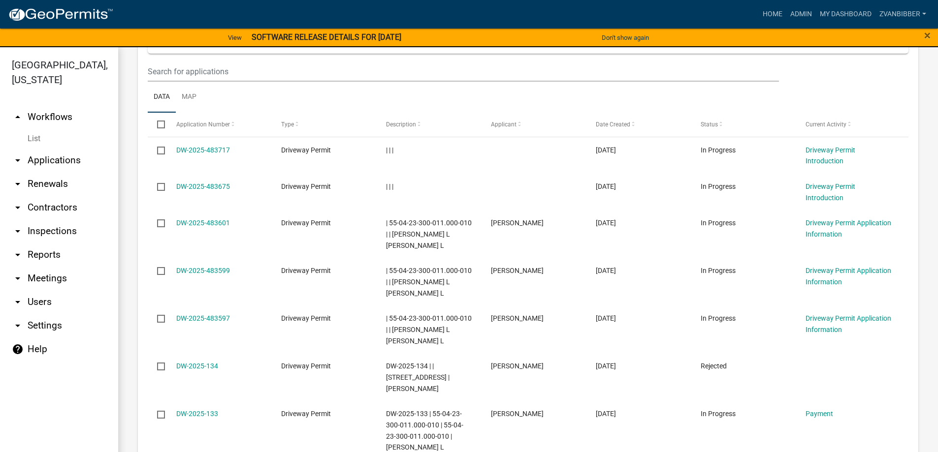
scroll to position [345, 0]
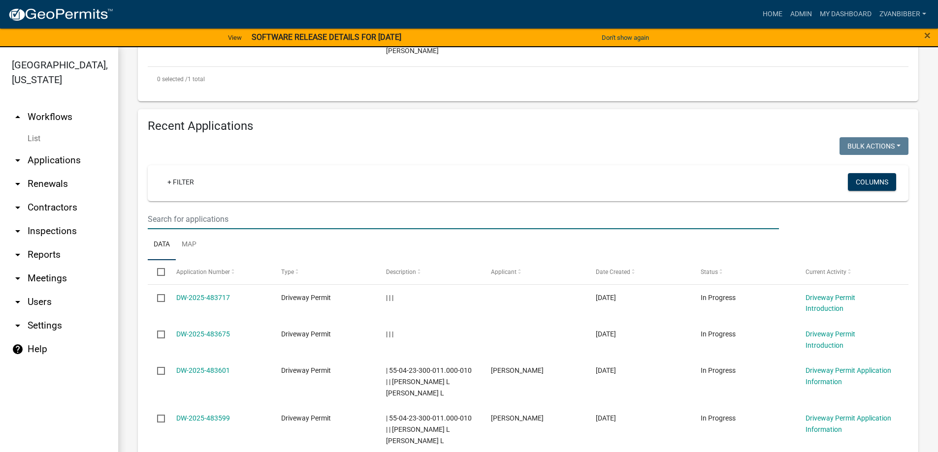
click at [219, 209] on input "text" at bounding box center [463, 219] width 631 height 20
paste input "55-04-23-300-011.000-010"
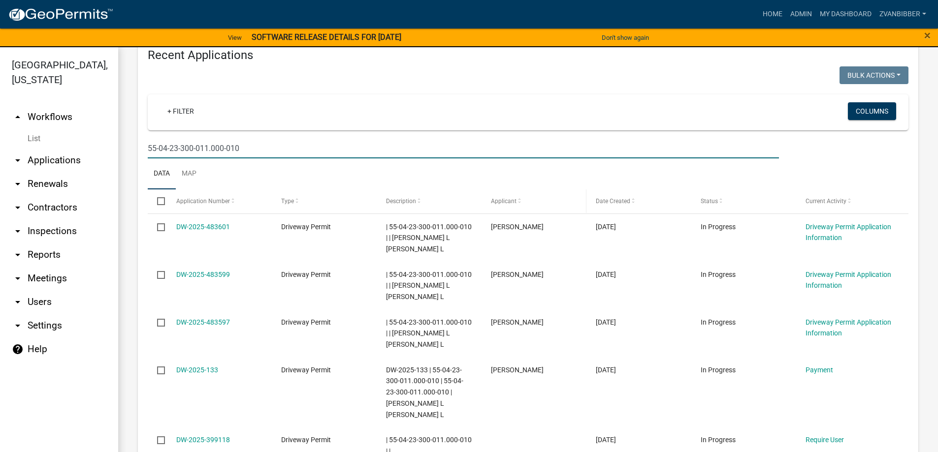
scroll to position [417, 0]
type input "55-04-23-300-011.000-010"
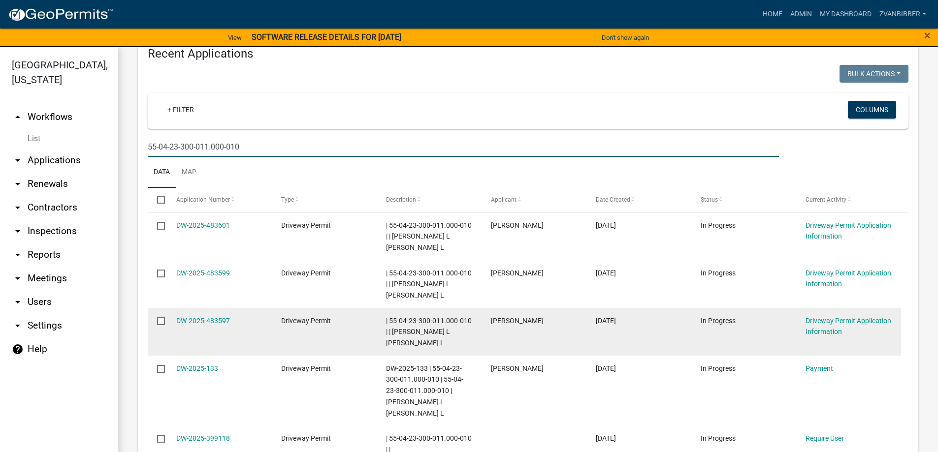
click at [163, 318] on input "checkbox" at bounding box center [160, 321] width 6 height 6
checkbox input "true"
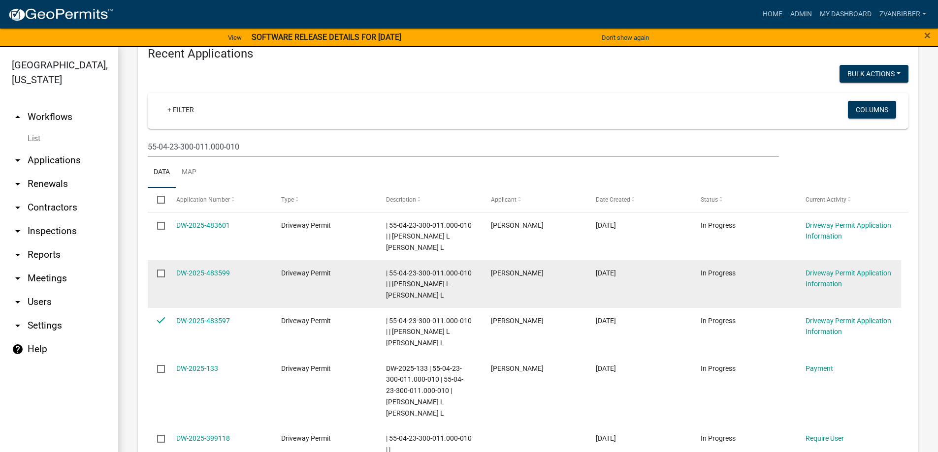
click at [161, 270] on input "checkbox" at bounding box center [160, 273] width 6 height 6
checkbox input "false"
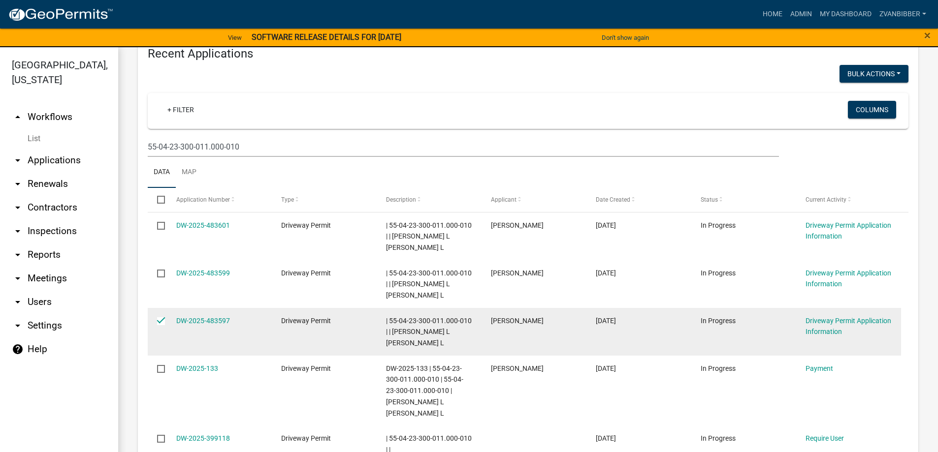
click at [163, 318] on input "checkbox" at bounding box center [160, 321] width 6 height 6
checkbox input "false"
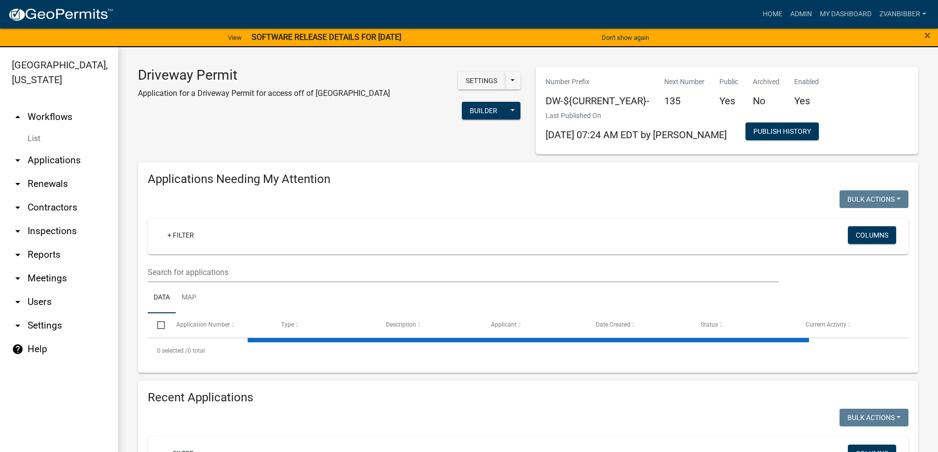
select select "3: 100"
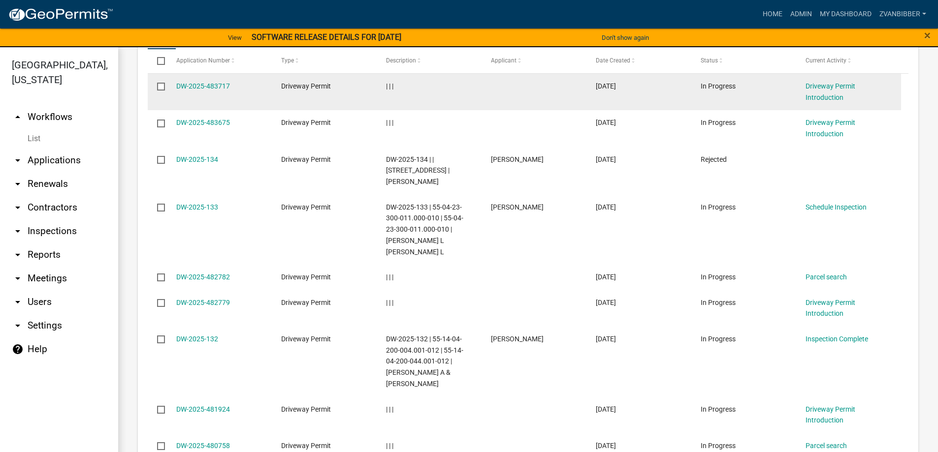
scroll to position [541, 0]
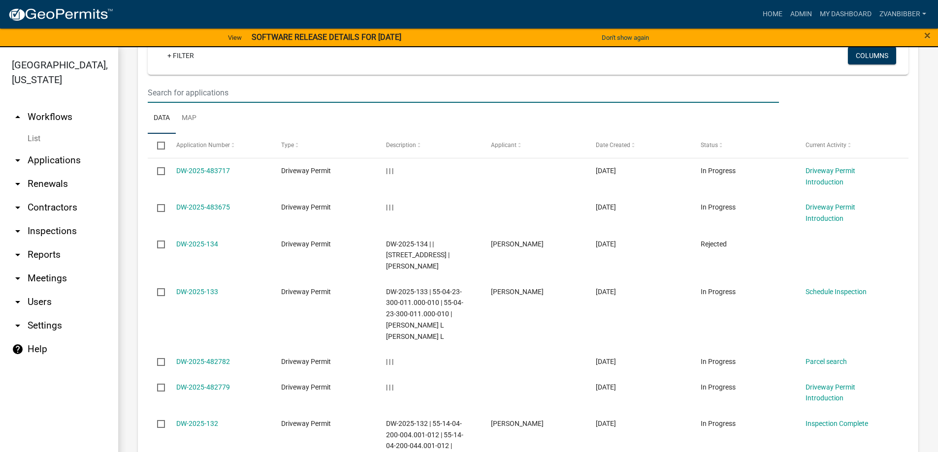
click at [229, 83] on input "text" at bounding box center [463, 93] width 631 height 20
paste input "55-04-23-300-011.000-010"
type input "55-04-23-300-011.000-010"
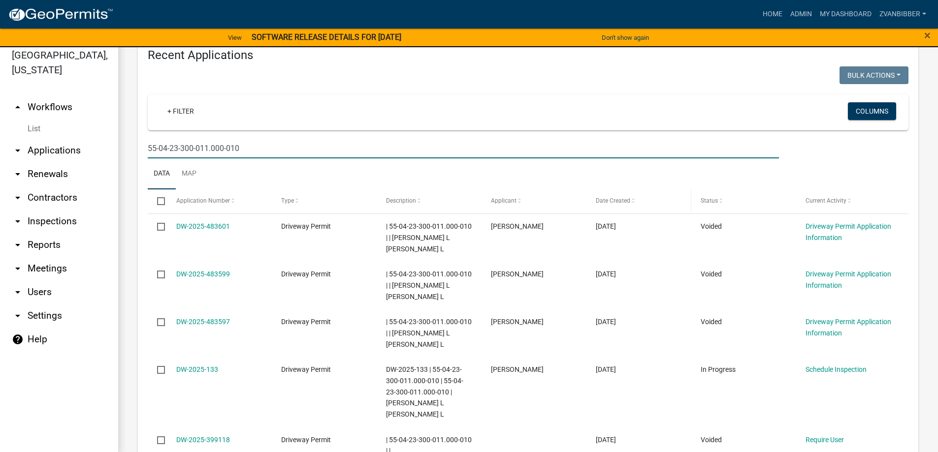
scroll to position [12, 0]
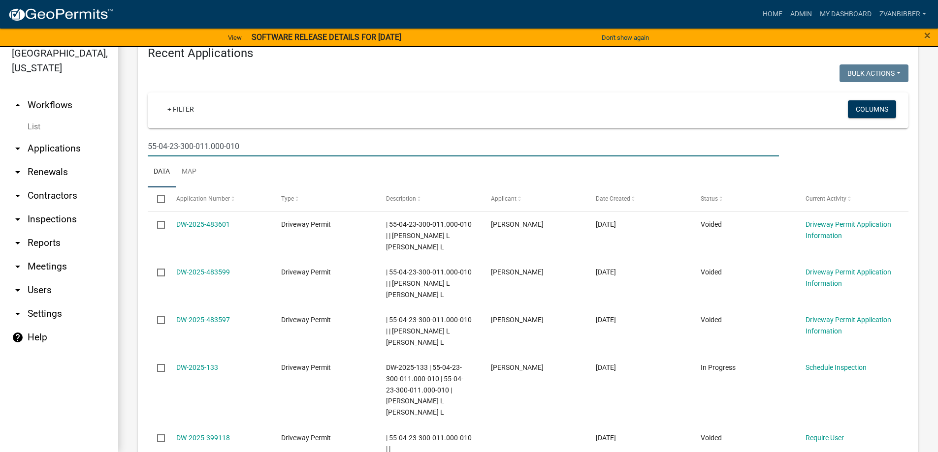
drag, startPoint x: 271, startPoint y: 121, endPoint x: 143, endPoint y: 122, distance: 127.5
click at [143, 136] on div "55-04-23-300-011.000-010" at bounding box center [463, 146] width 646 height 20
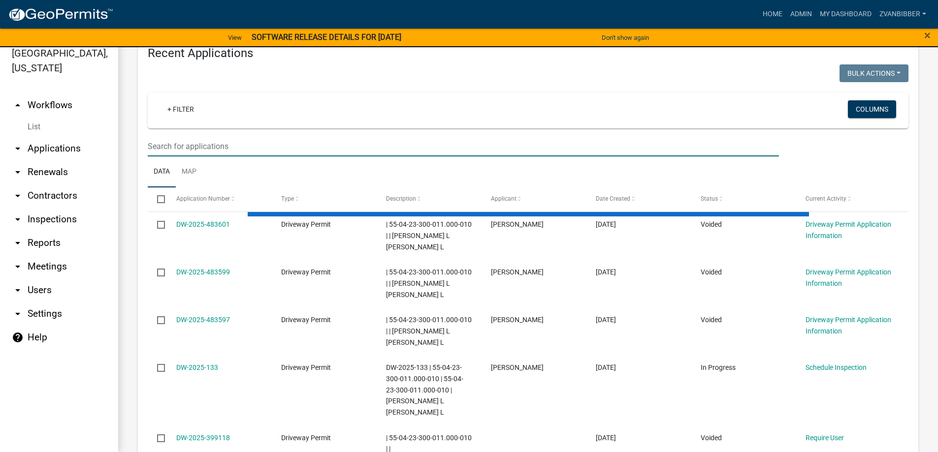
select select "3: 100"
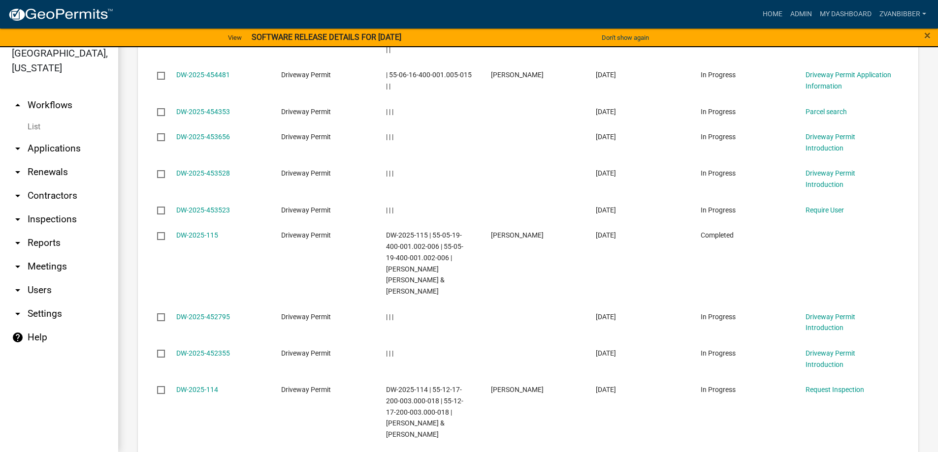
scroll to position [4350, 0]
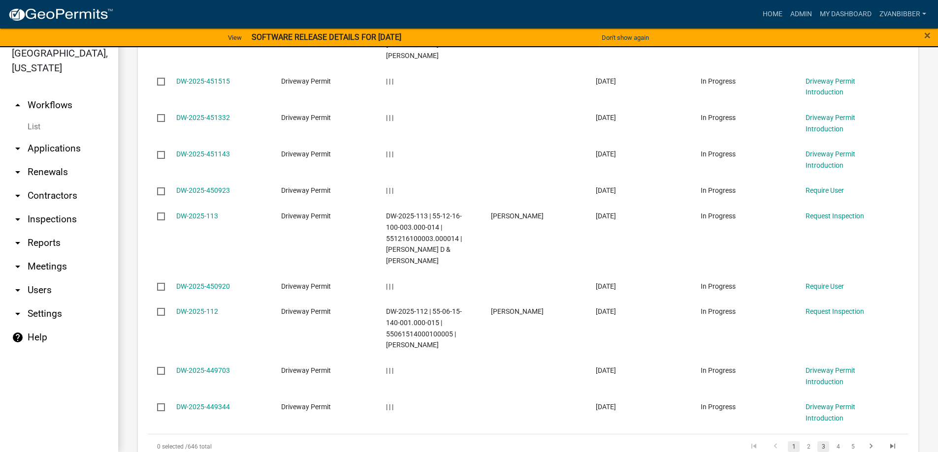
click at [817, 442] on link "3" at bounding box center [823, 447] width 12 height 11
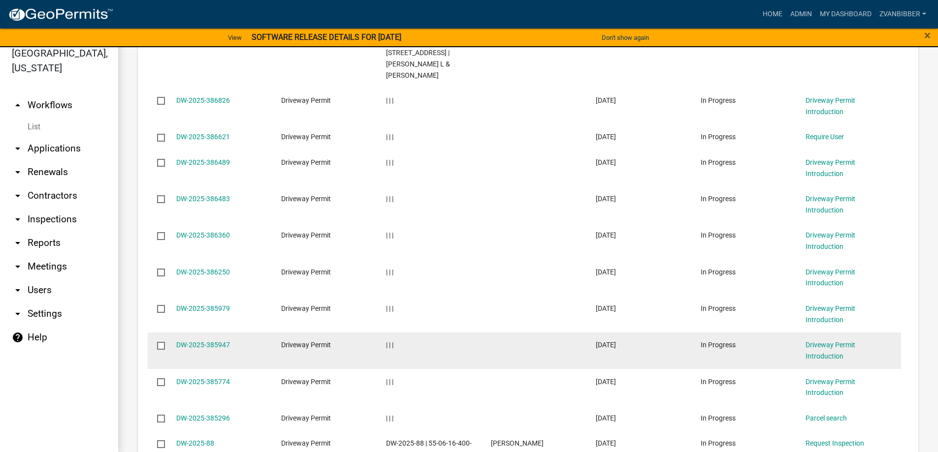
scroll to position [4081, 0]
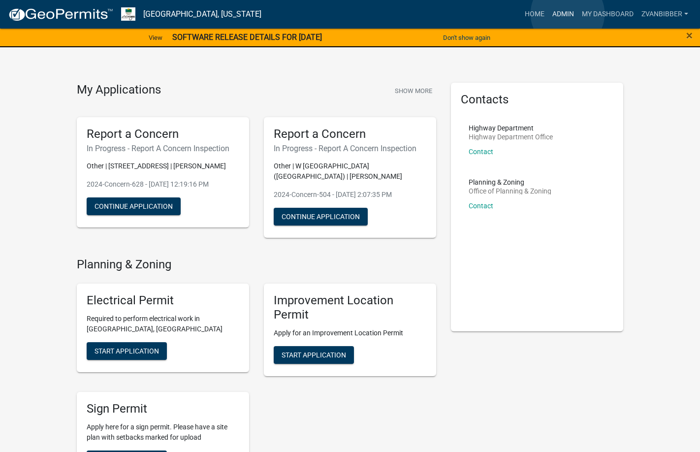
click at [568, 14] on link "Admin" at bounding box center [563, 14] width 30 height 19
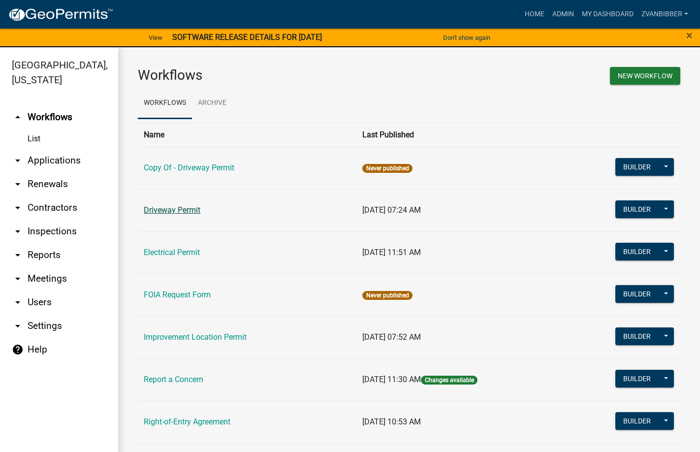
click at [187, 208] on link "Driveway Permit" at bounding box center [172, 209] width 57 height 9
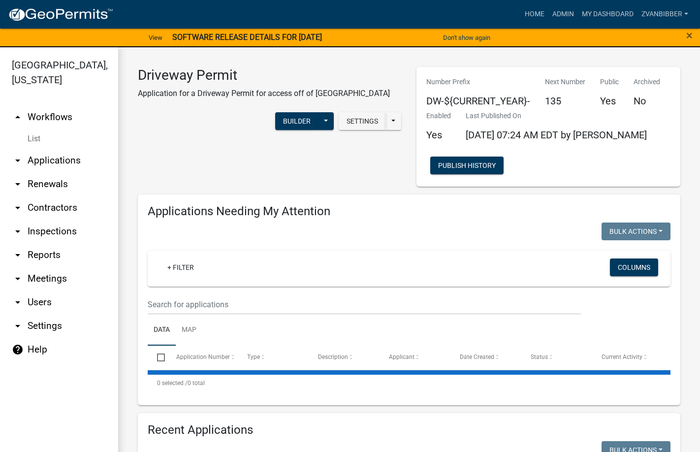
select select "3: 100"
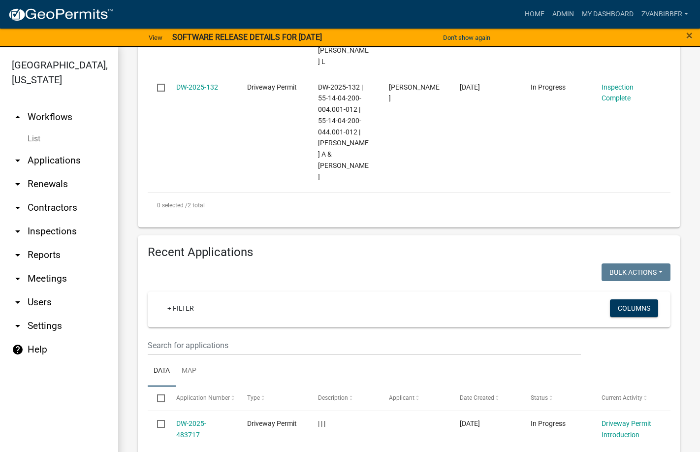
scroll to position [246, 0]
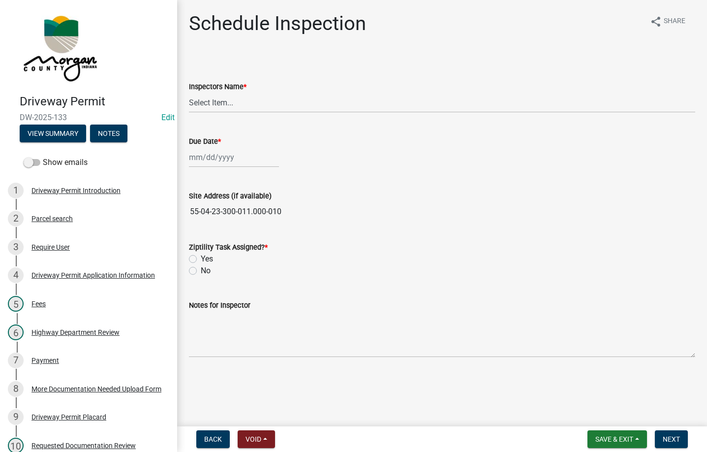
click at [216, 23] on h1 "Schedule Inspection" at bounding box center [277, 24] width 177 height 24
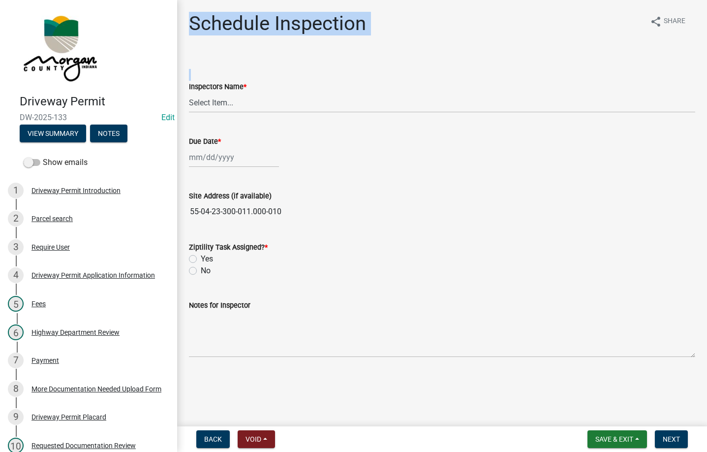
drag, startPoint x: 216, startPoint y: 23, endPoint x: 367, endPoint y: 22, distance: 150.6
click at [367, 22] on div "Schedule Inspection share Share" at bounding box center [442, 28] width 507 height 32
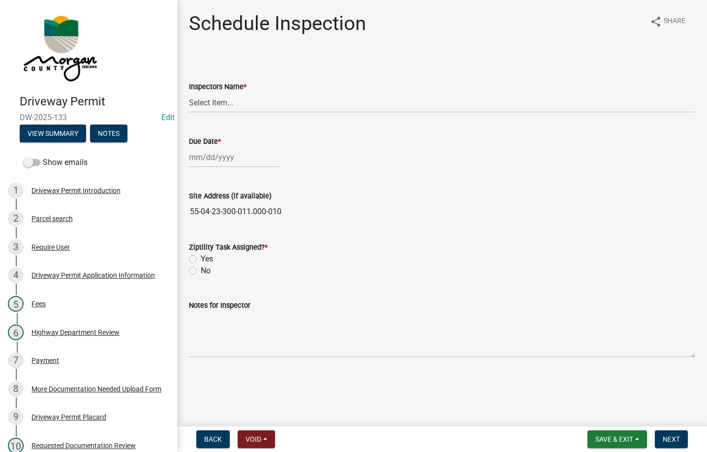
click at [231, 23] on h1 "Schedule Inspection" at bounding box center [277, 24] width 177 height 24
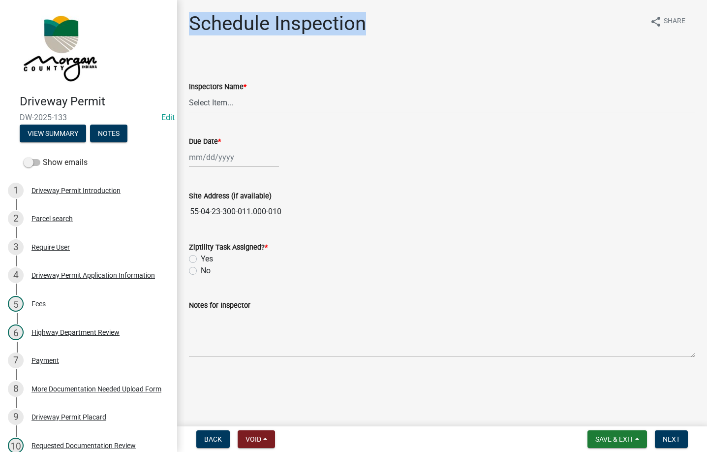
drag, startPoint x: 231, startPoint y: 23, endPoint x: 327, endPoint y: 17, distance: 96.2
click at [327, 17] on h1 "Schedule Inspection" at bounding box center [277, 24] width 177 height 24
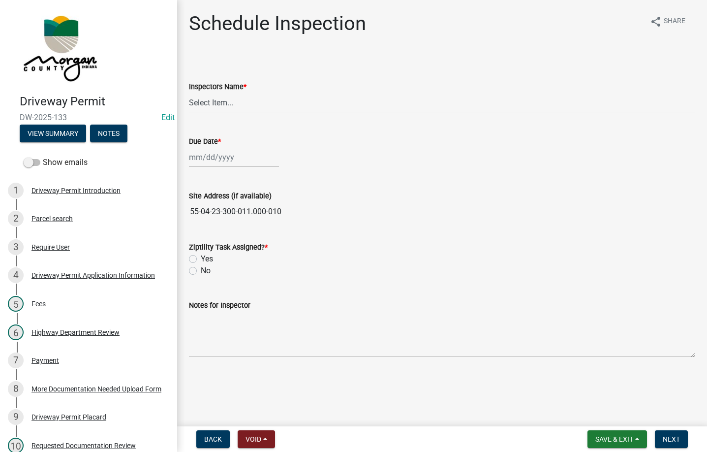
click at [247, 22] on h1 "Schedule Inspection" at bounding box center [277, 24] width 177 height 24
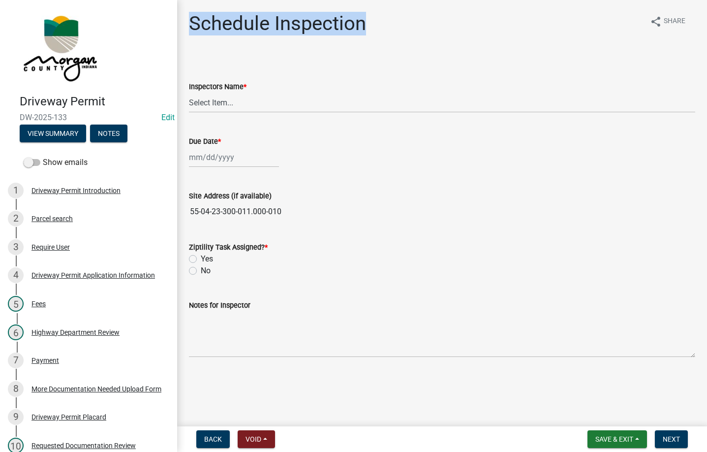
drag, startPoint x: 247, startPoint y: 22, endPoint x: 346, endPoint y: 16, distance: 99.1
click at [346, 16] on h1 "Schedule Inspection" at bounding box center [277, 24] width 177 height 24
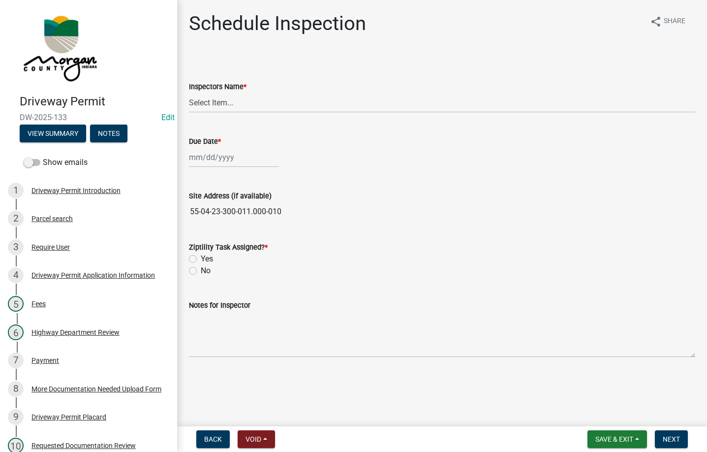
click at [247, 19] on h1 "Schedule Inspection" at bounding box center [277, 24] width 177 height 24
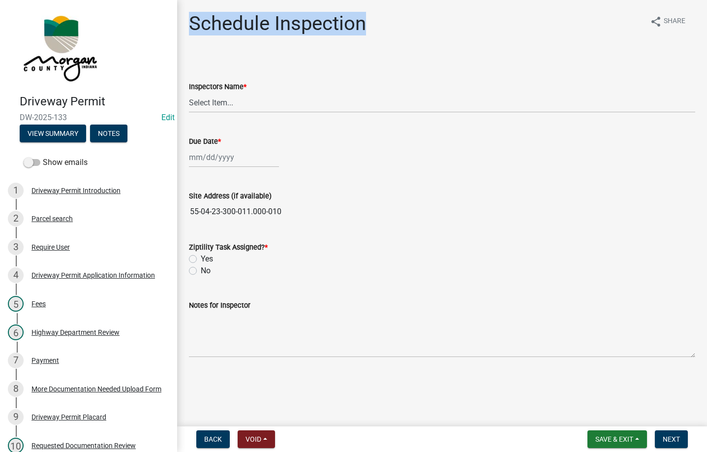
drag, startPoint x: 247, startPoint y: 19, endPoint x: 318, endPoint y: 21, distance: 71.4
click at [318, 21] on h1 "Schedule Inspection" at bounding box center [277, 24] width 177 height 24
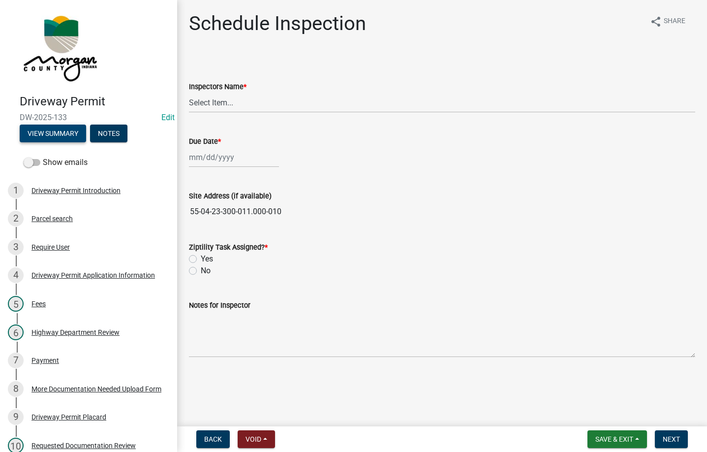
click at [57, 134] on button "View Summary" at bounding box center [53, 134] width 66 height 18
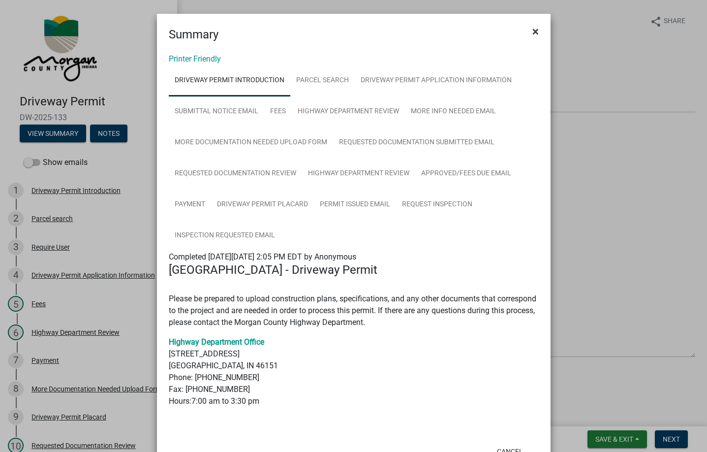
click at [533, 34] on span "×" at bounding box center [536, 32] width 6 height 14
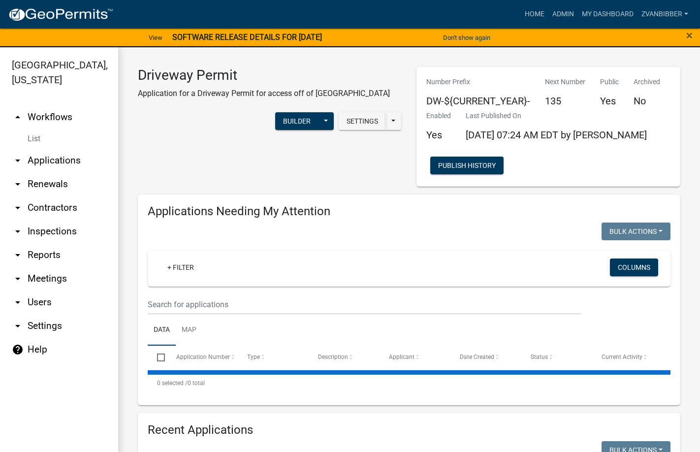
select select "3: 100"
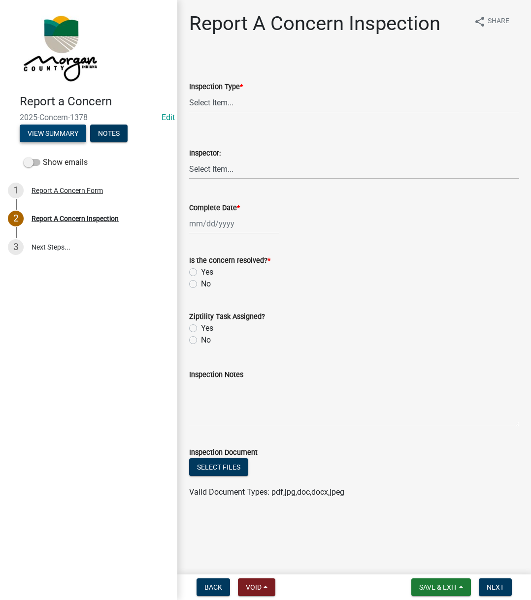
click at [56, 135] on button "View Summary" at bounding box center [53, 134] width 66 height 18
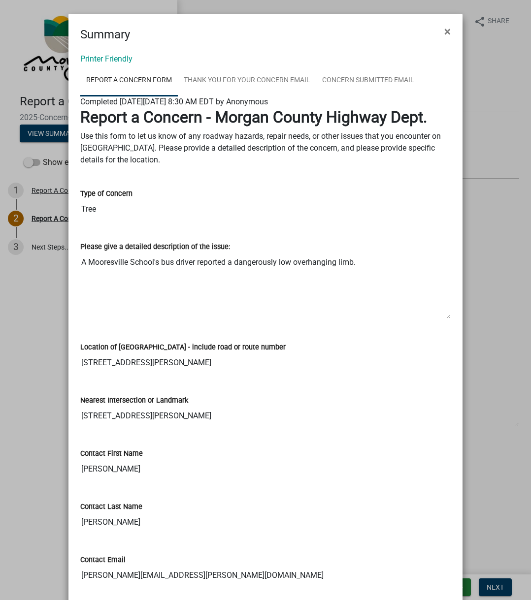
click at [110, 402] on label "Nearest Intersection or Landmark" at bounding box center [134, 400] width 108 height 7
click at [110, 406] on input "1400 E Keller Hill Rd" at bounding box center [265, 416] width 370 height 20
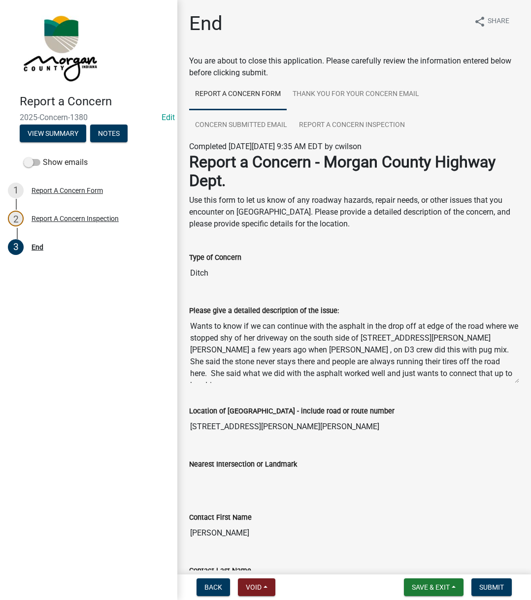
scroll to position [237, 0]
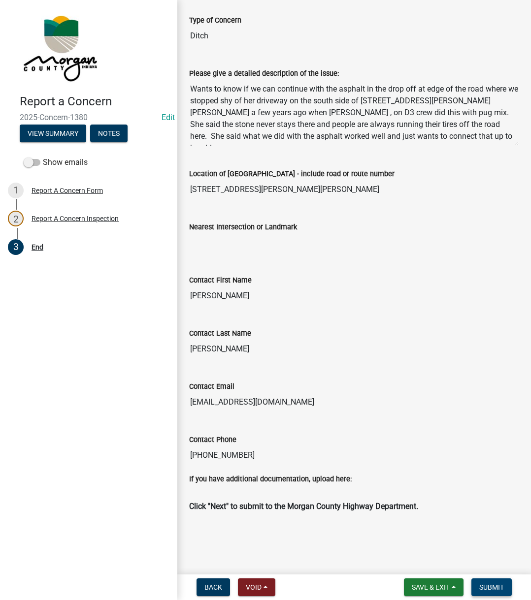
click at [495, 588] on span "Submit" at bounding box center [491, 587] width 25 height 8
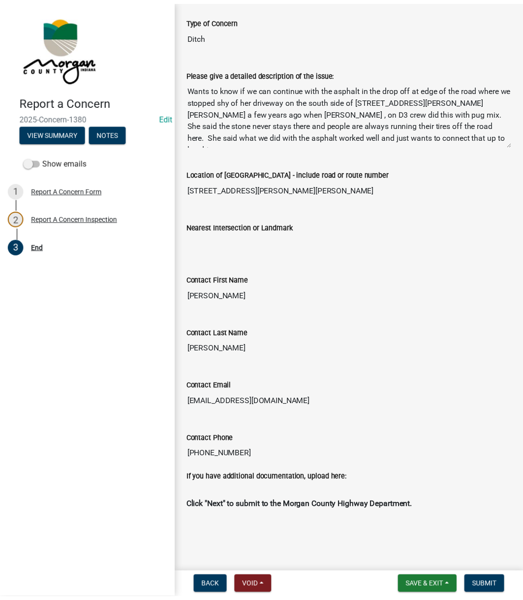
scroll to position [0, 0]
